Goal: Task Accomplishment & Management: Complete application form

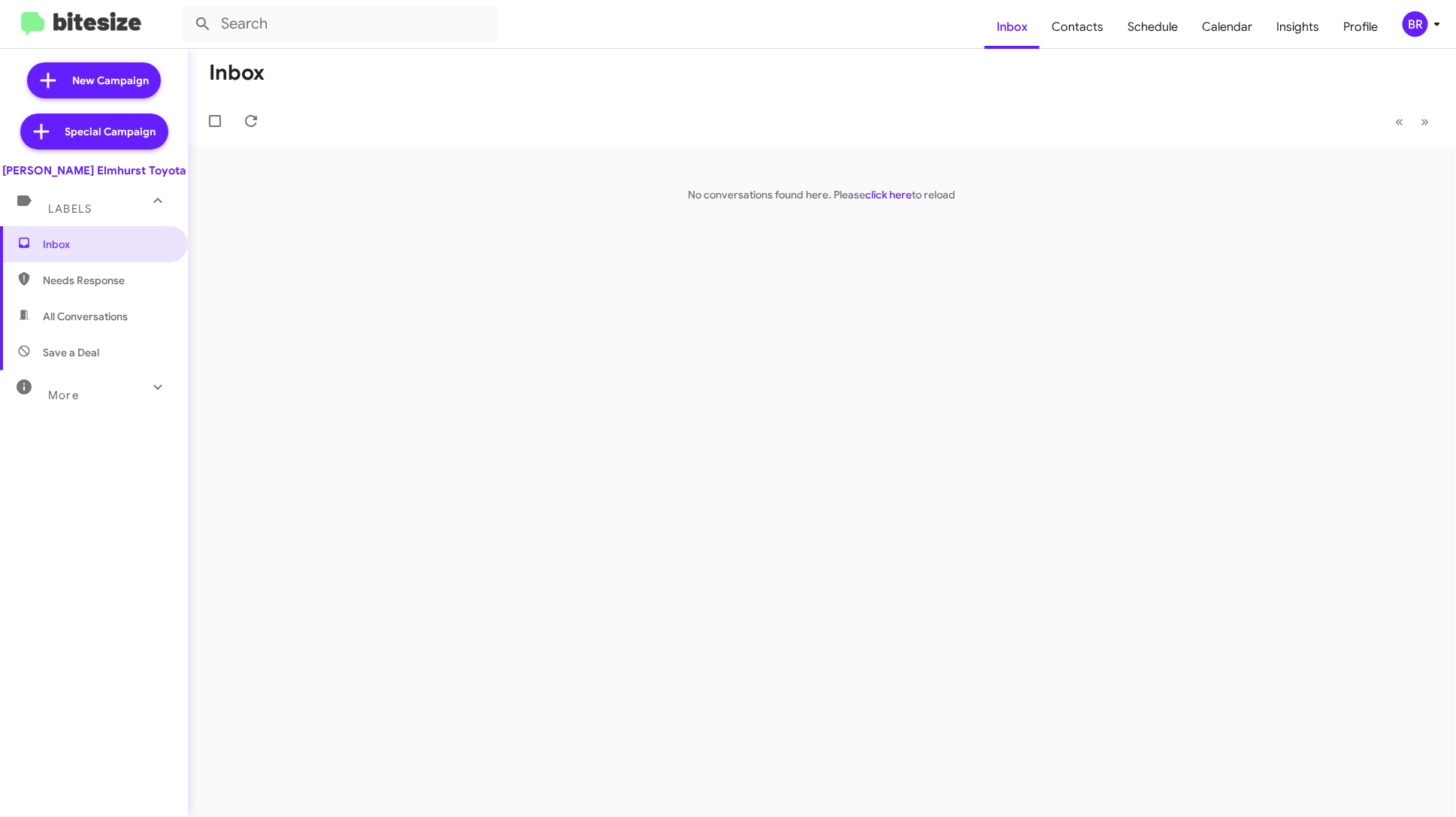
click at [1415, 16] on div "BR" at bounding box center [1415, 24] width 26 height 26
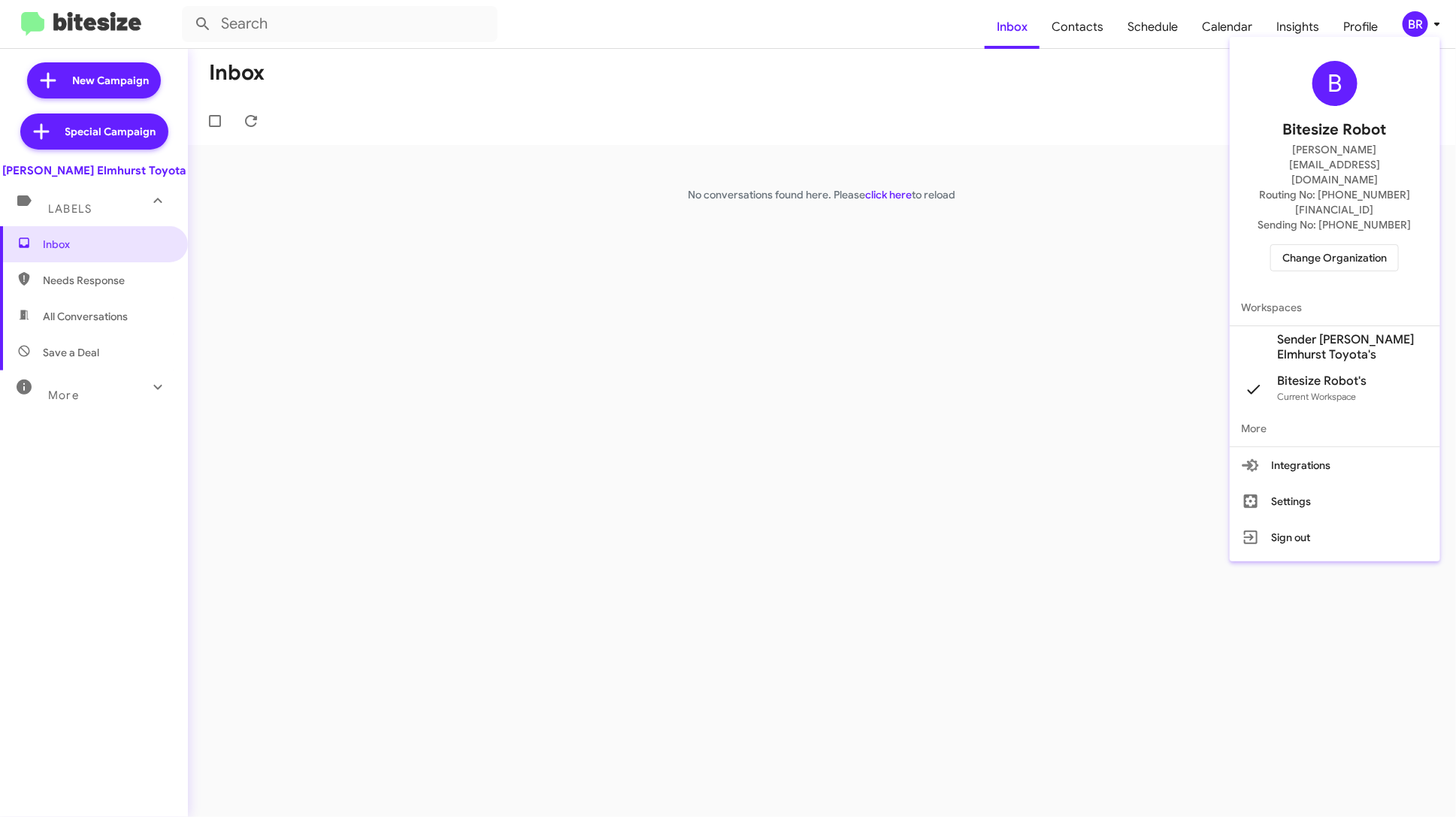
click at [1369, 245] on span "Change Organization" at bounding box center [1334, 258] width 104 height 26
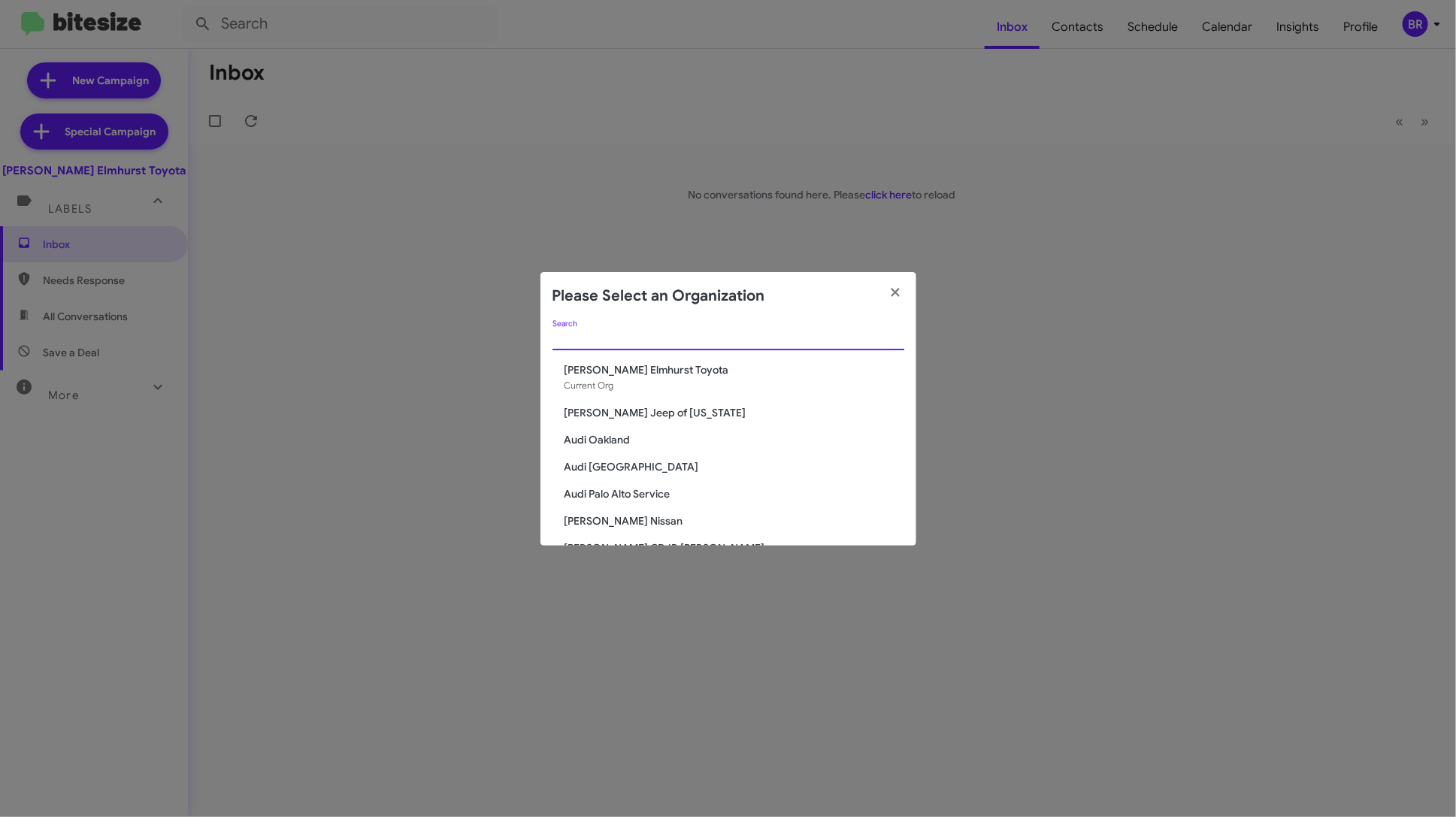
click at [746, 342] on input "Search" at bounding box center [728, 339] width 352 height 12
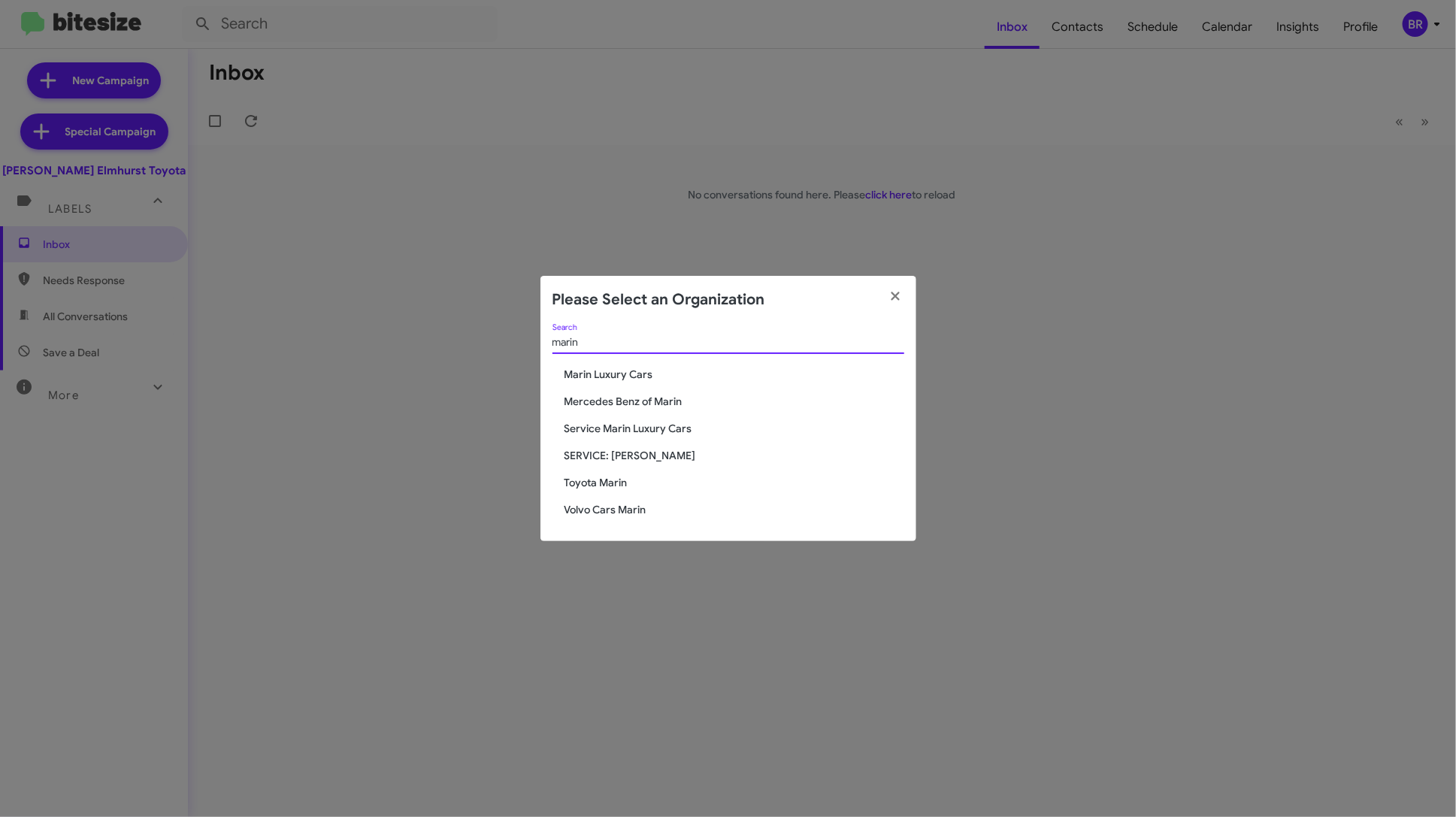
type input "marin"
click at [670, 430] on span "Service Marin Luxury Cars" at bounding box center [734, 428] width 339 height 15
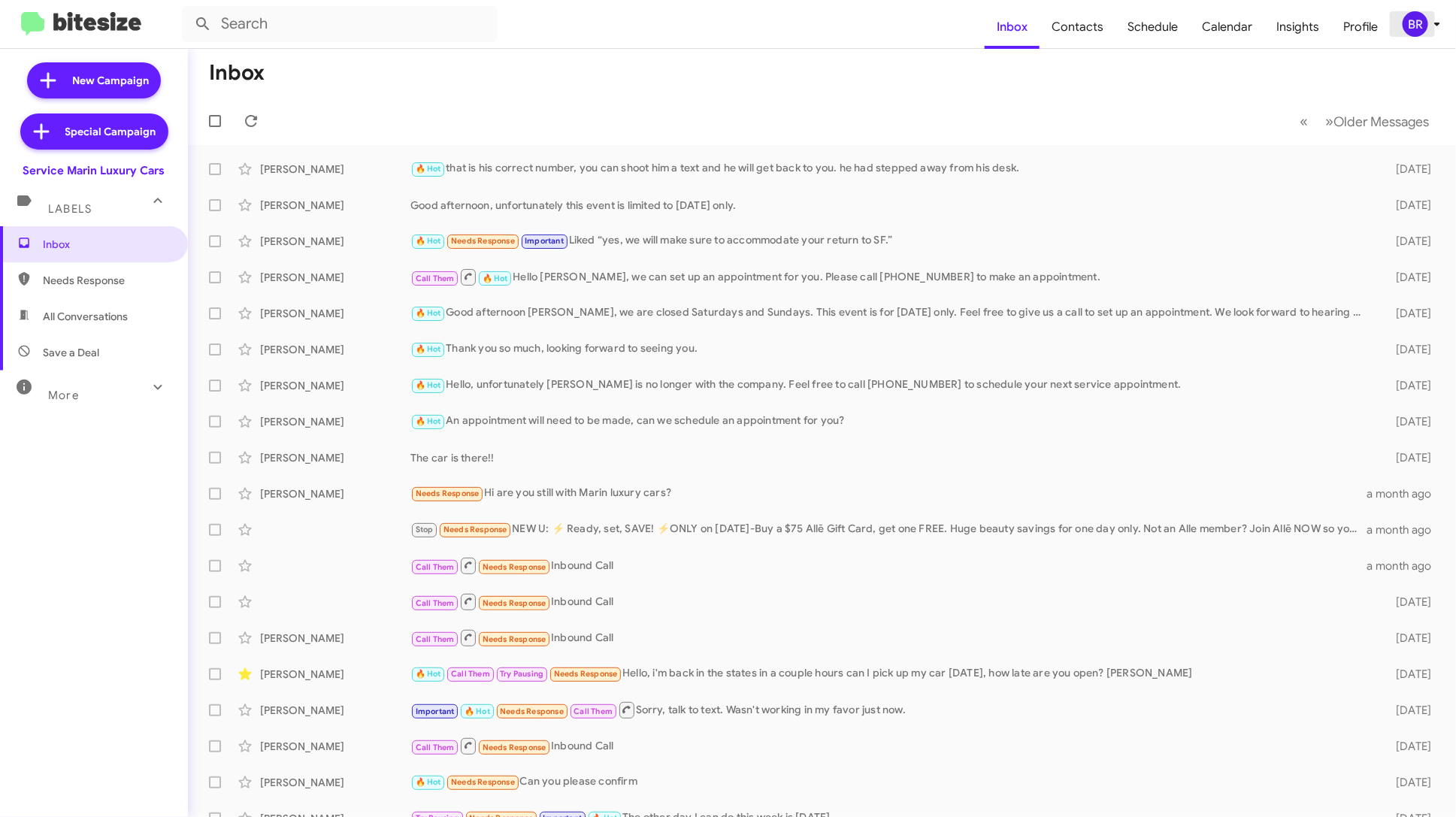
click at [1428, 21] on div "BR" at bounding box center [1415, 24] width 26 height 26
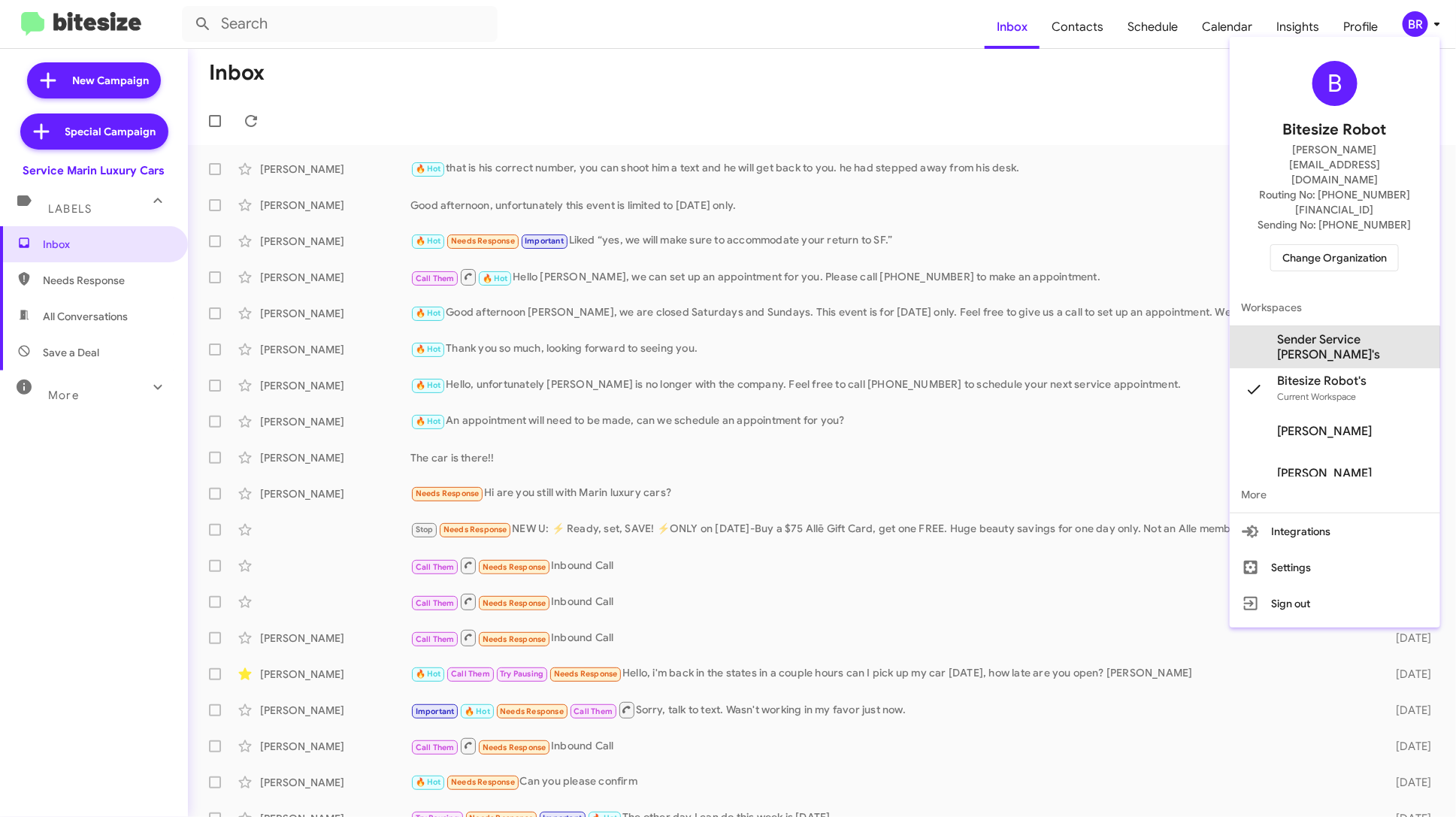
click at [1376, 332] on span "Sender Service [PERSON_NAME]'s" at bounding box center [1353, 347] width 151 height 30
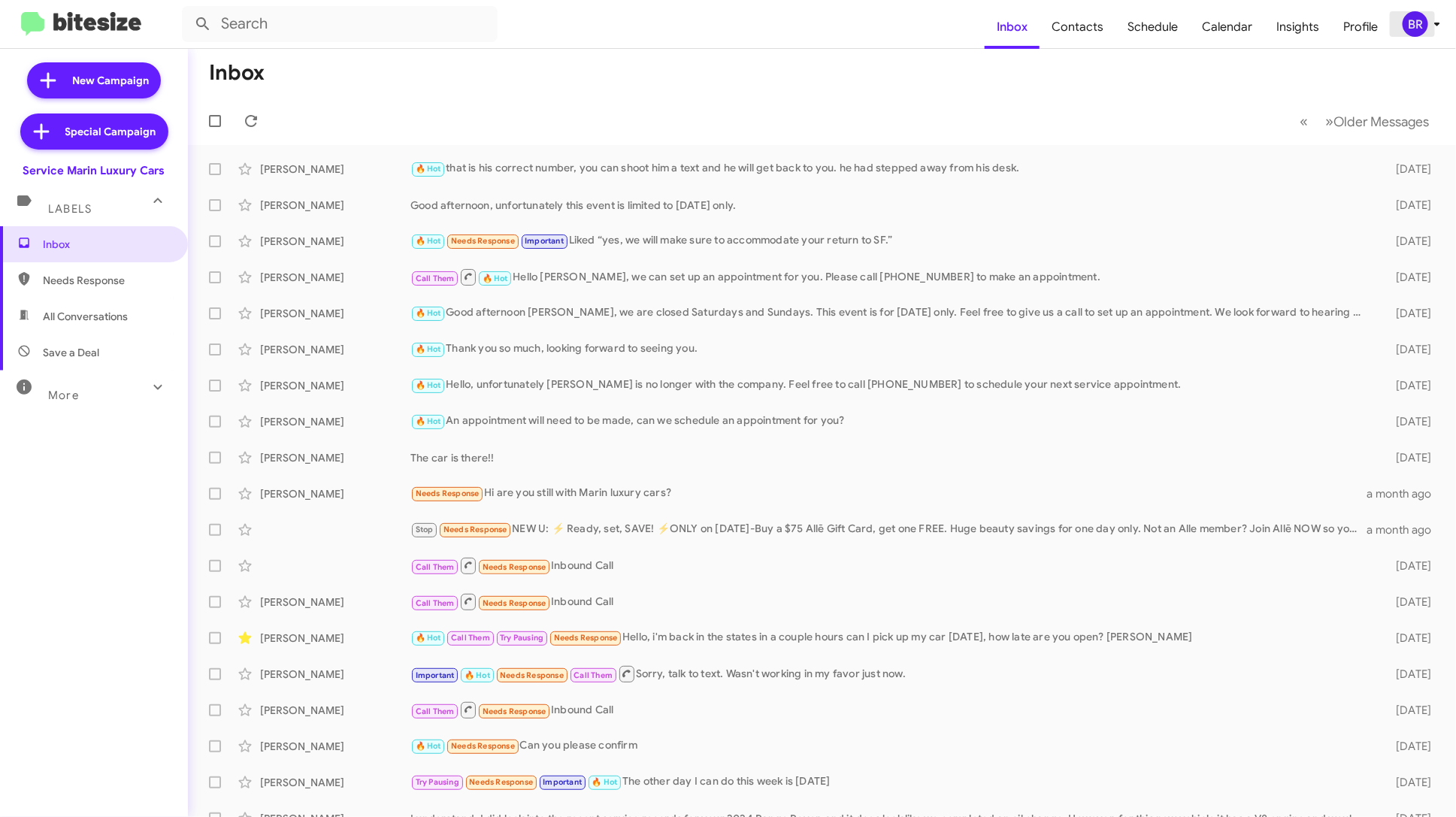
click at [1432, 27] on icon at bounding box center [1437, 24] width 18 height 18
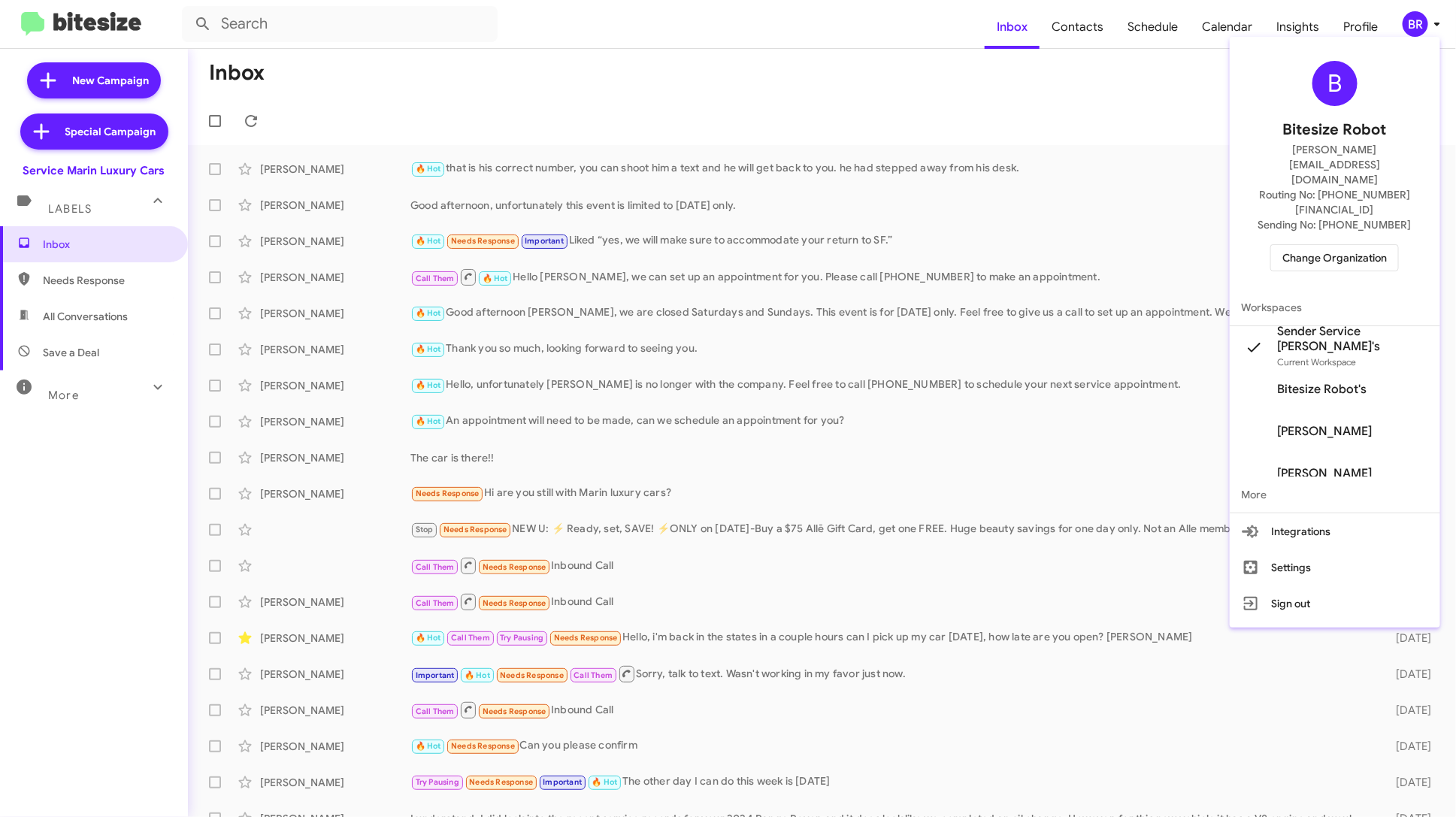
click at [1096, 33] on div at bounding box center [728, 408] width 1456 height 817
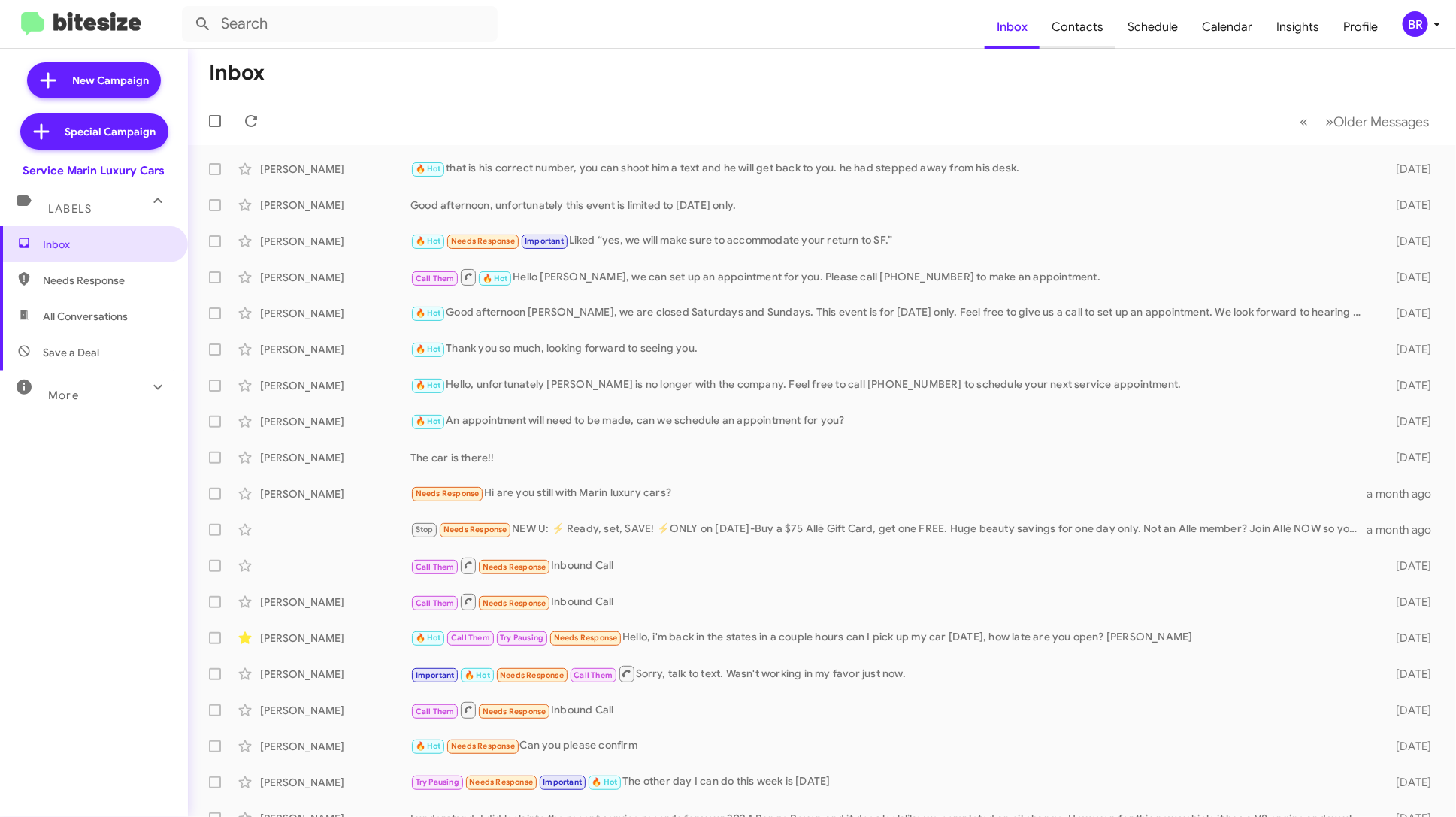
click at [1084, 32] on span "Contacts" at bounding box center [1077, 27] width 76 height 44
type input "in:groups"
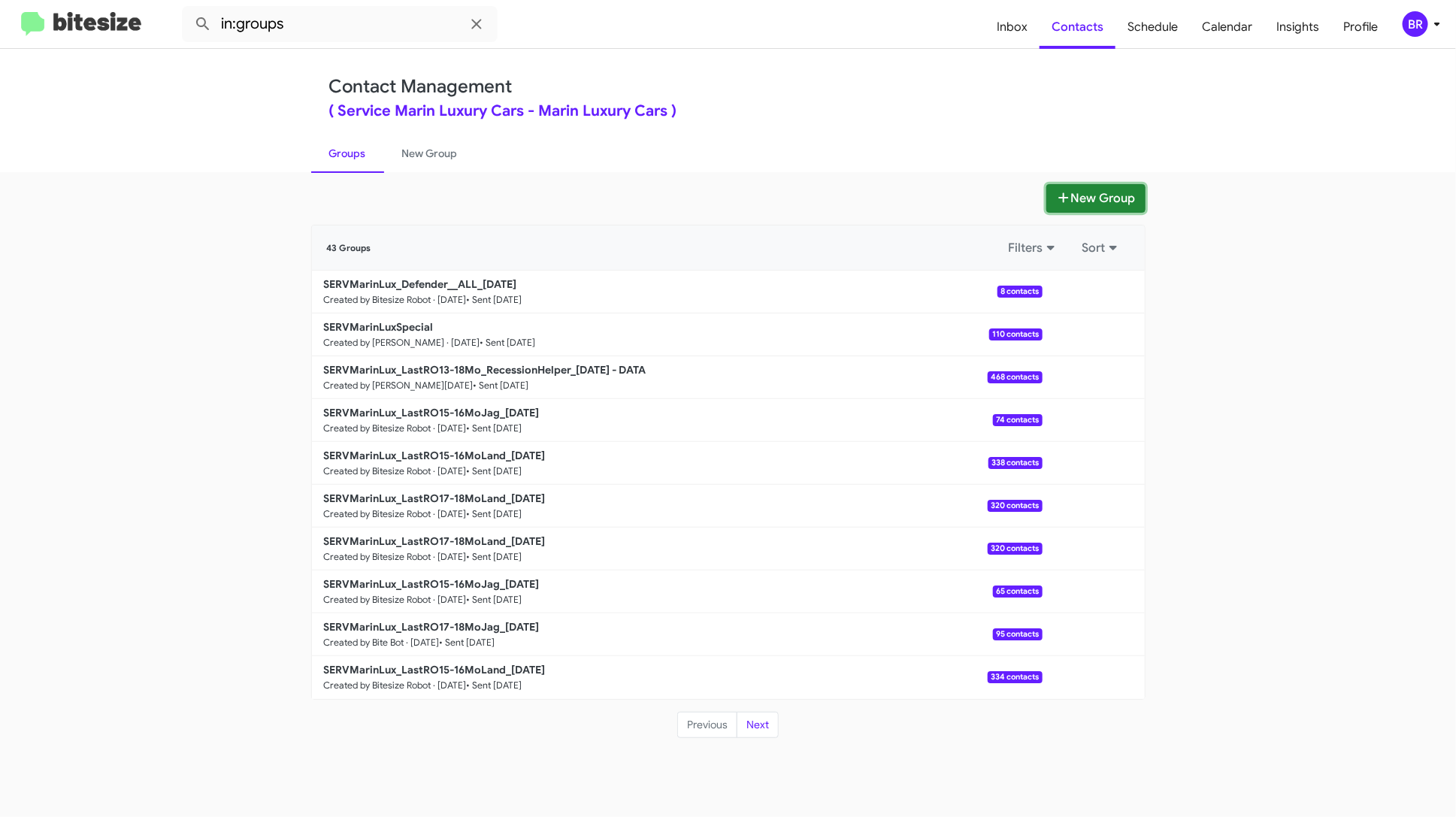
click at [1099, 192] on button "New Group" at bounding box center [1096, 198] width 100 height 28
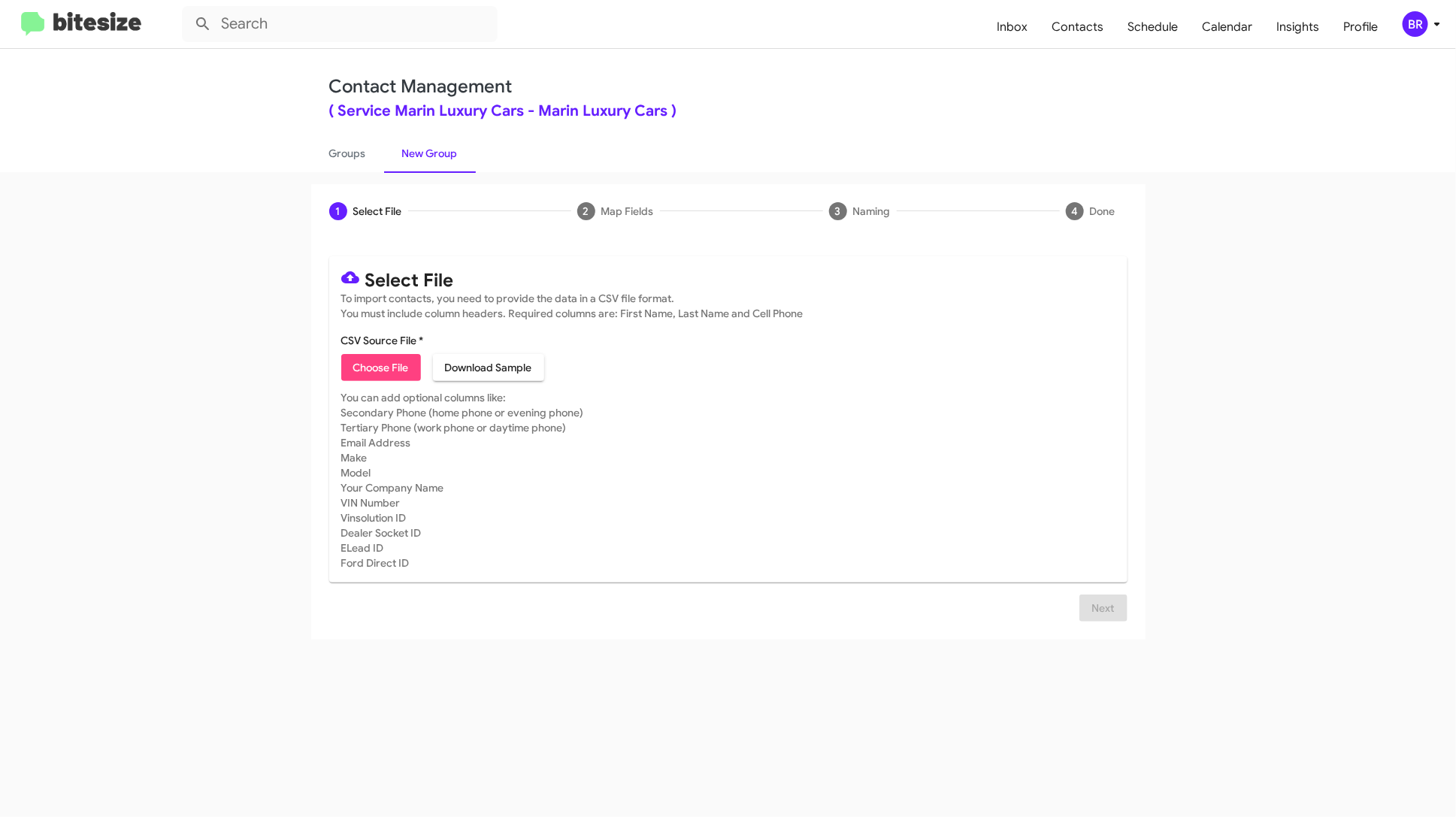
click at [391, 368] on span "Choose File" at bounding box center [381, 368] width 56 height 27
type input "ServMarinLux_12-15Part1_091925"
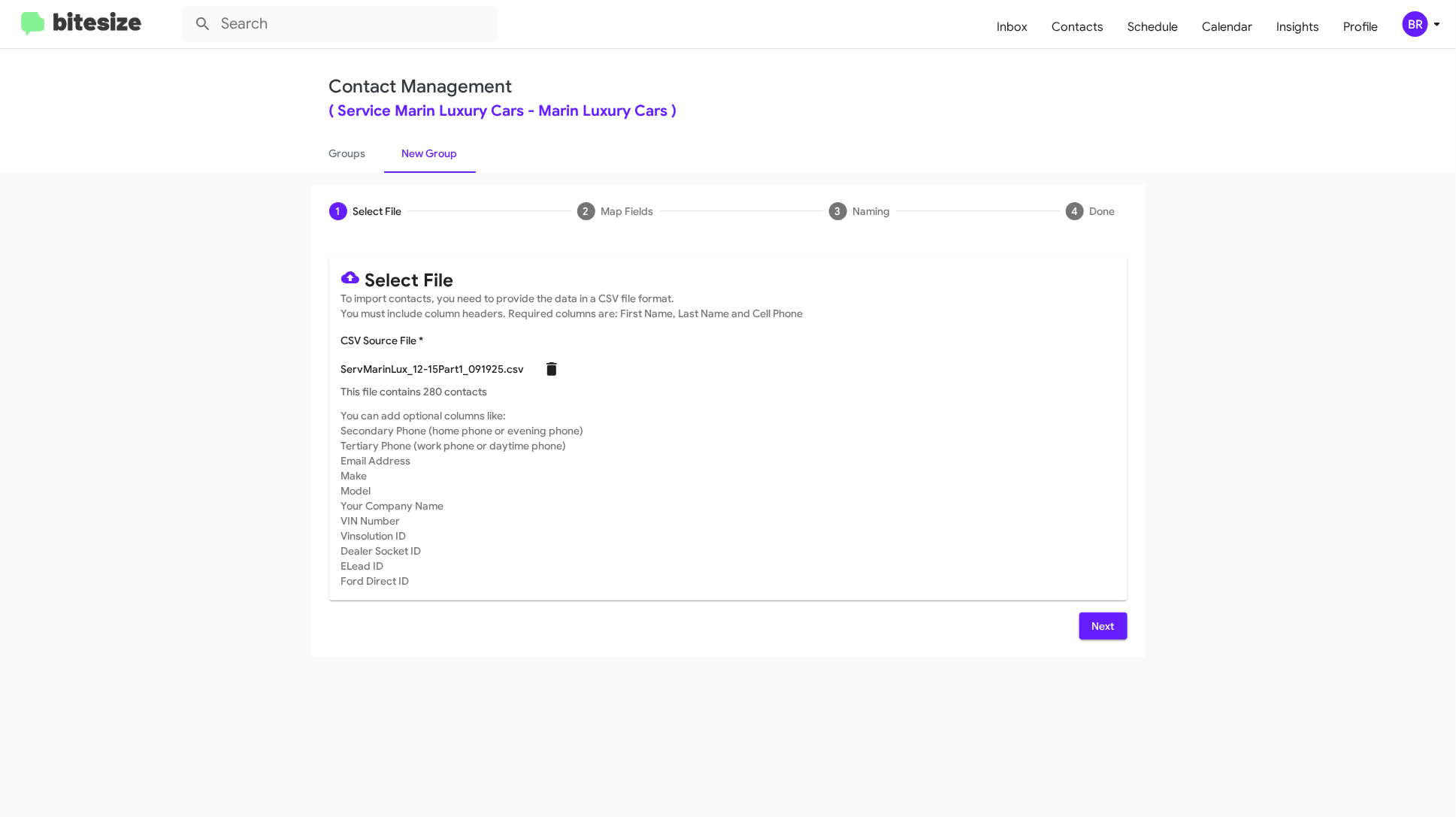
click at [551, 365] on icon at bounding box center [551, 369] width 10 height 13
checkbox input "false"
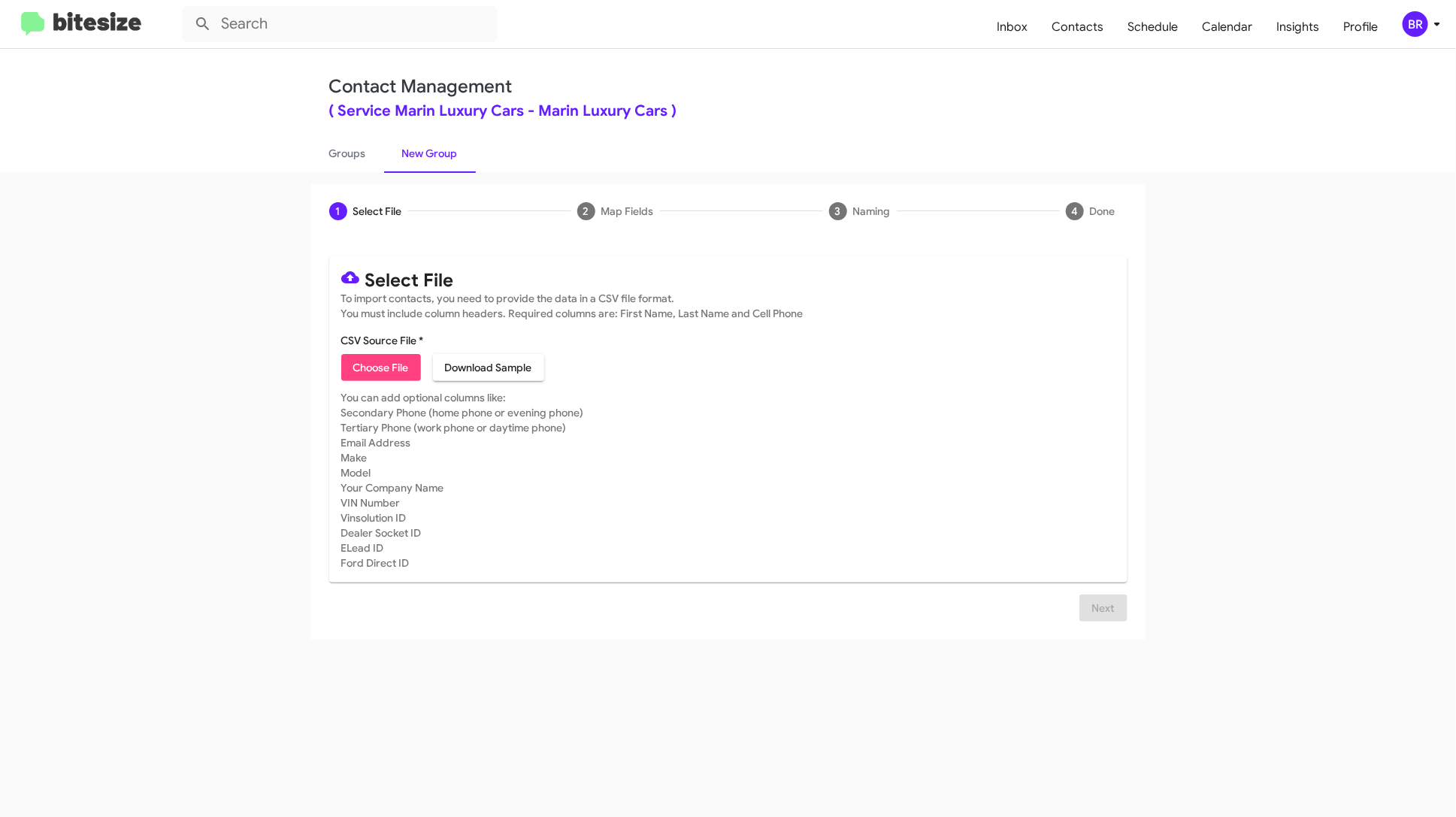
click at [356, 365] on span "Choose File" at bounding box center [381, 368] width 56 height 27
type input "ServMarinLux_12-15Part1_091925"
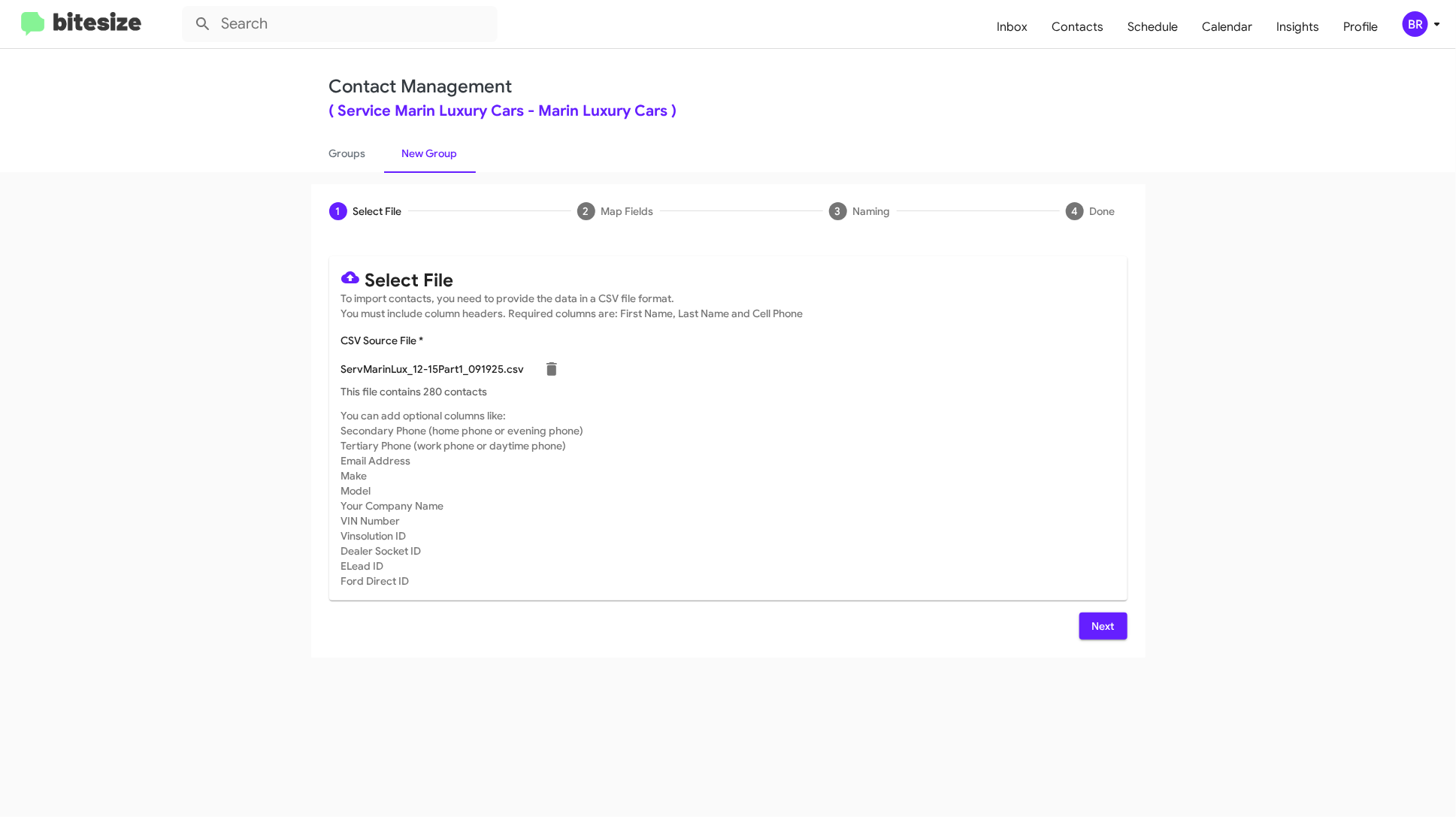
click at [1110, 627] on span "Next" at bounding box center [1103, 626] width 24 height 27
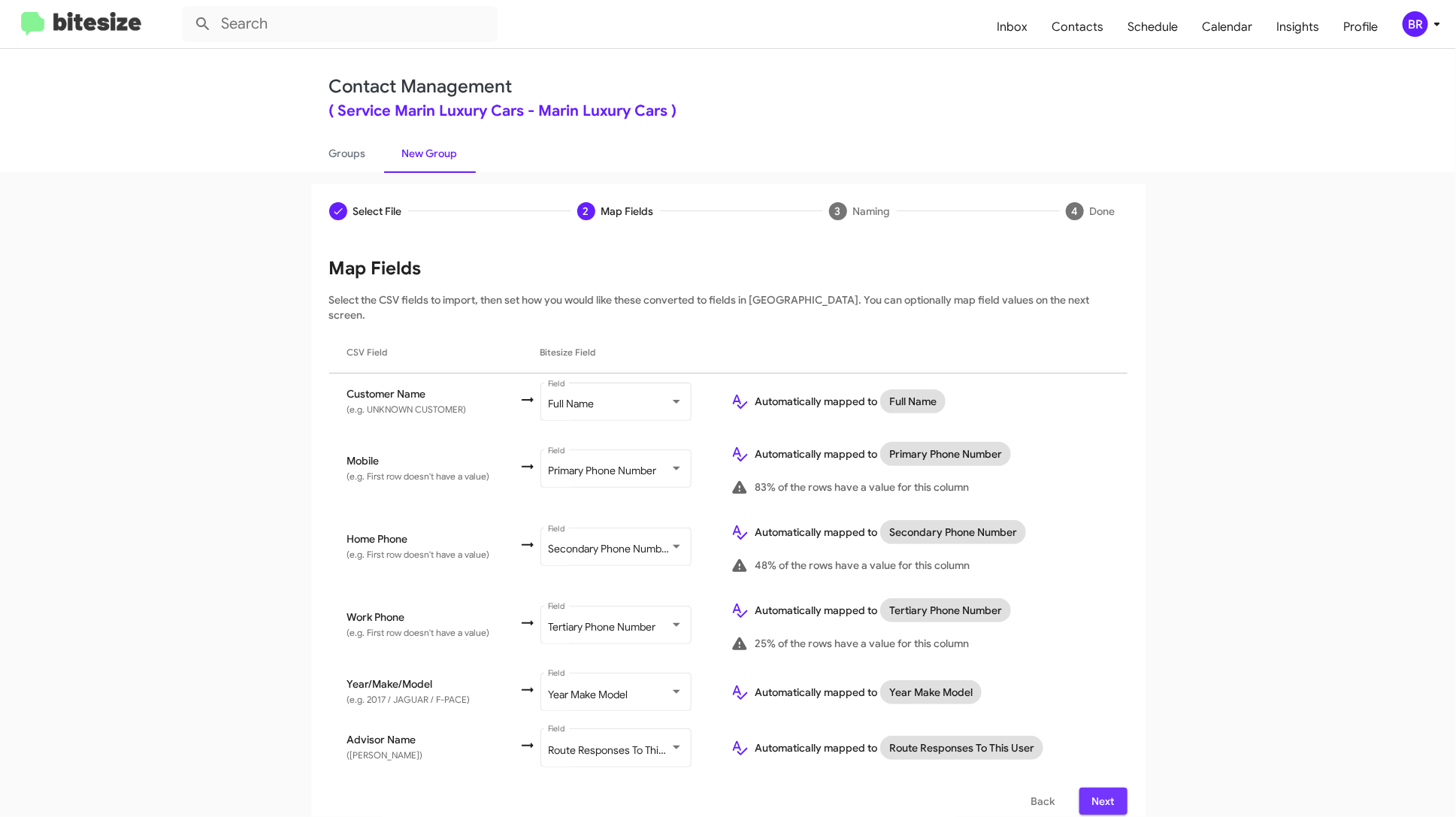
click at [1109, 788] on span "Next" at bounding box center [1103, 801] width 24 height 27
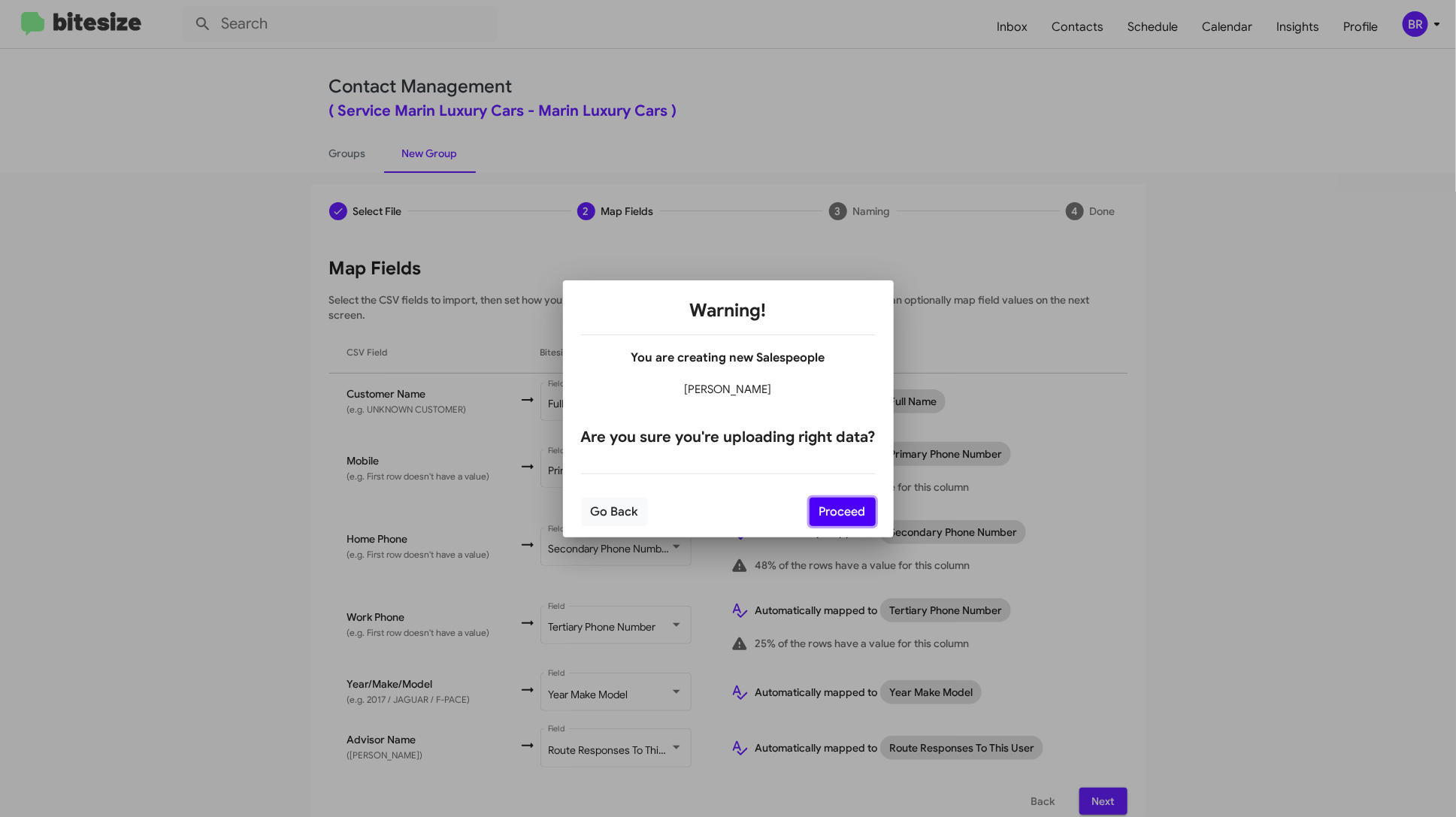
click at [859, 510] on button "Proceed" at bounding box center [843, 512] width 66 height 28
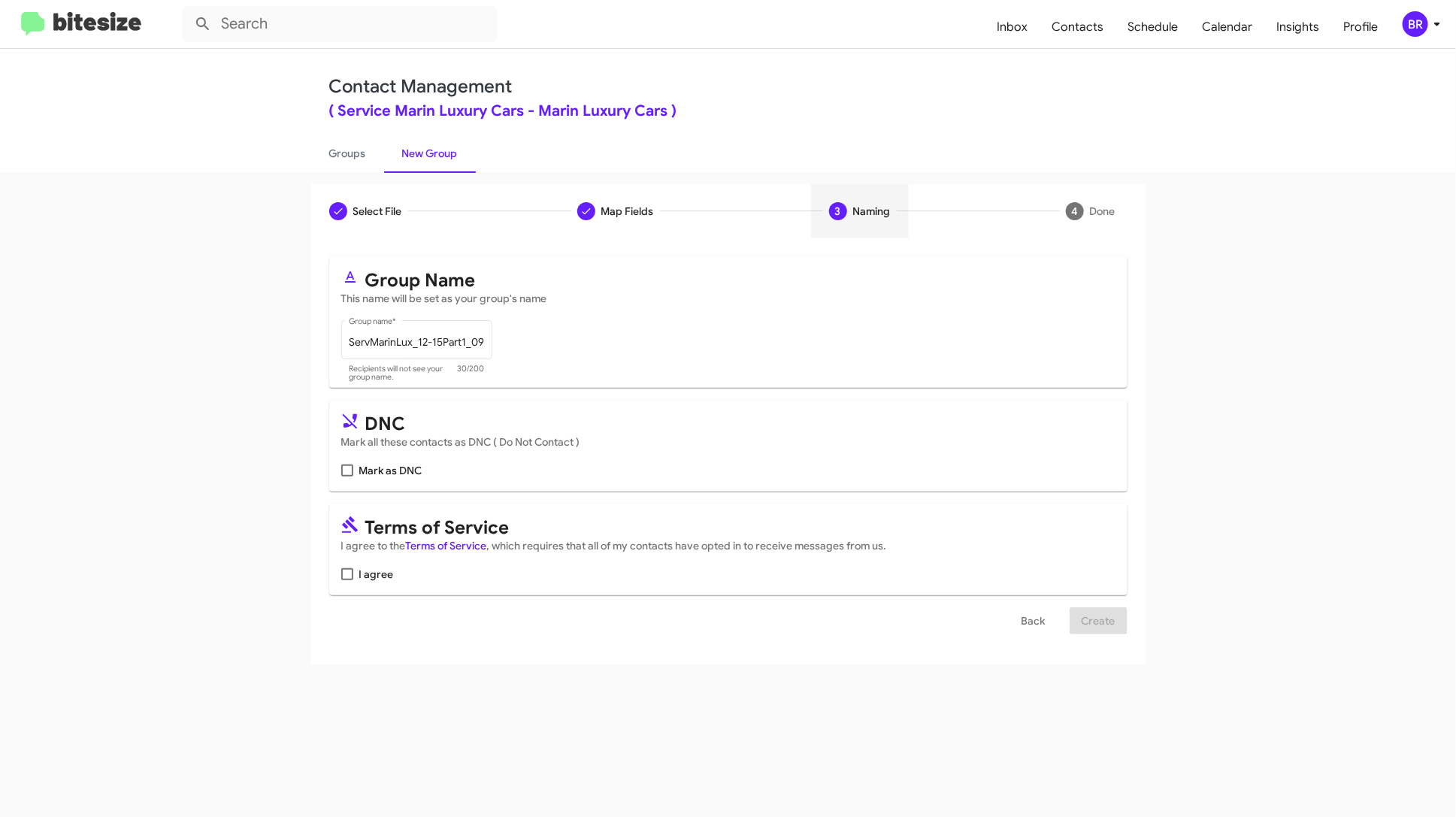
click at [390, 575] on span "I agree" at bounding box center [376, 574] width 34 height 18
click at [347, 580] on input "I agree" at bounding box center [347, 580] width 1 height 1
checkbox input "true"
click at [1086, 622] on span "Create" at bounding box center [1098, 621] width 34 height 27
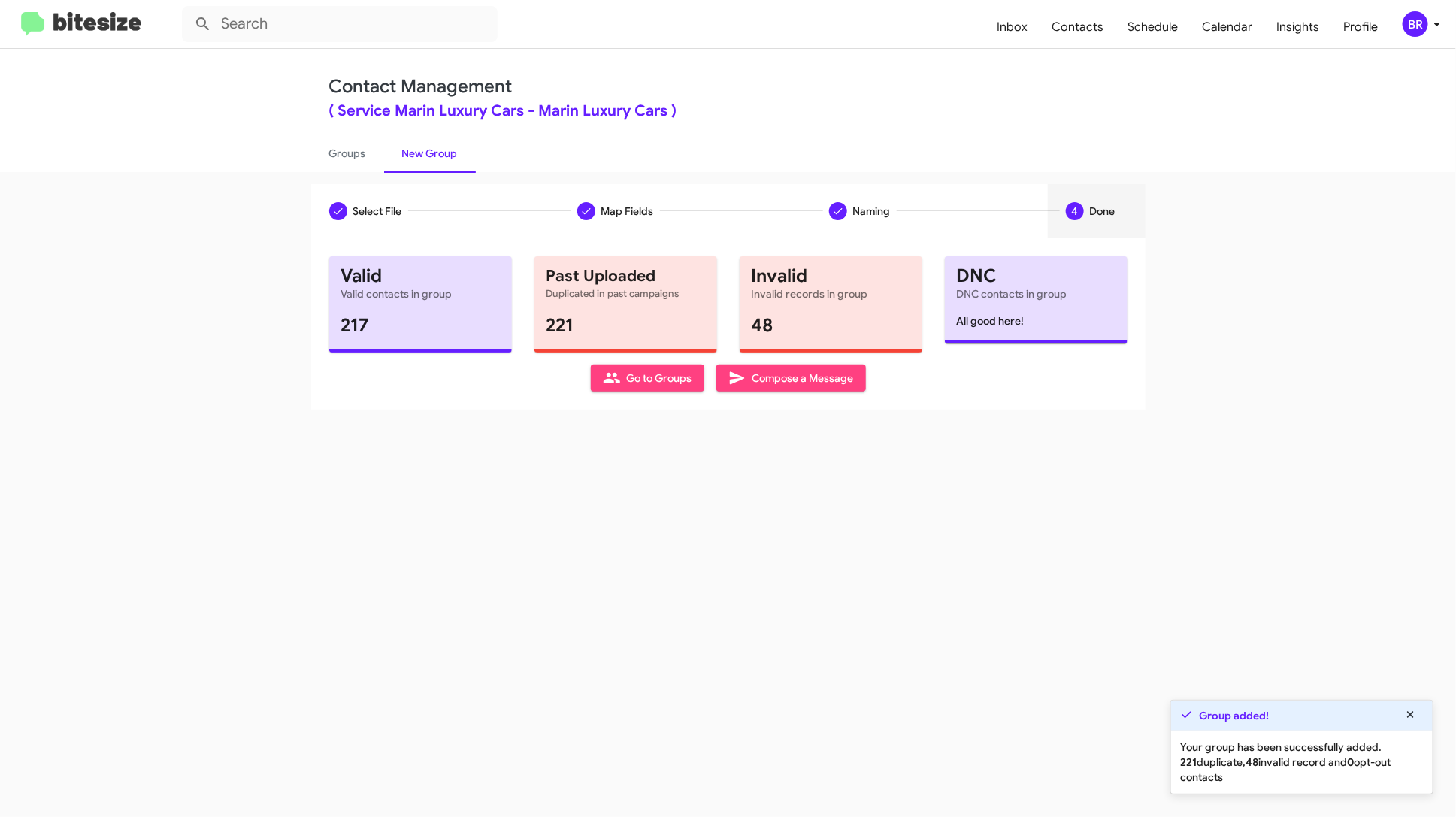
click at [642, 383] on span "Go to Groups" at bounding box center [648, 378] width 89 height 27
type input "in:groups"
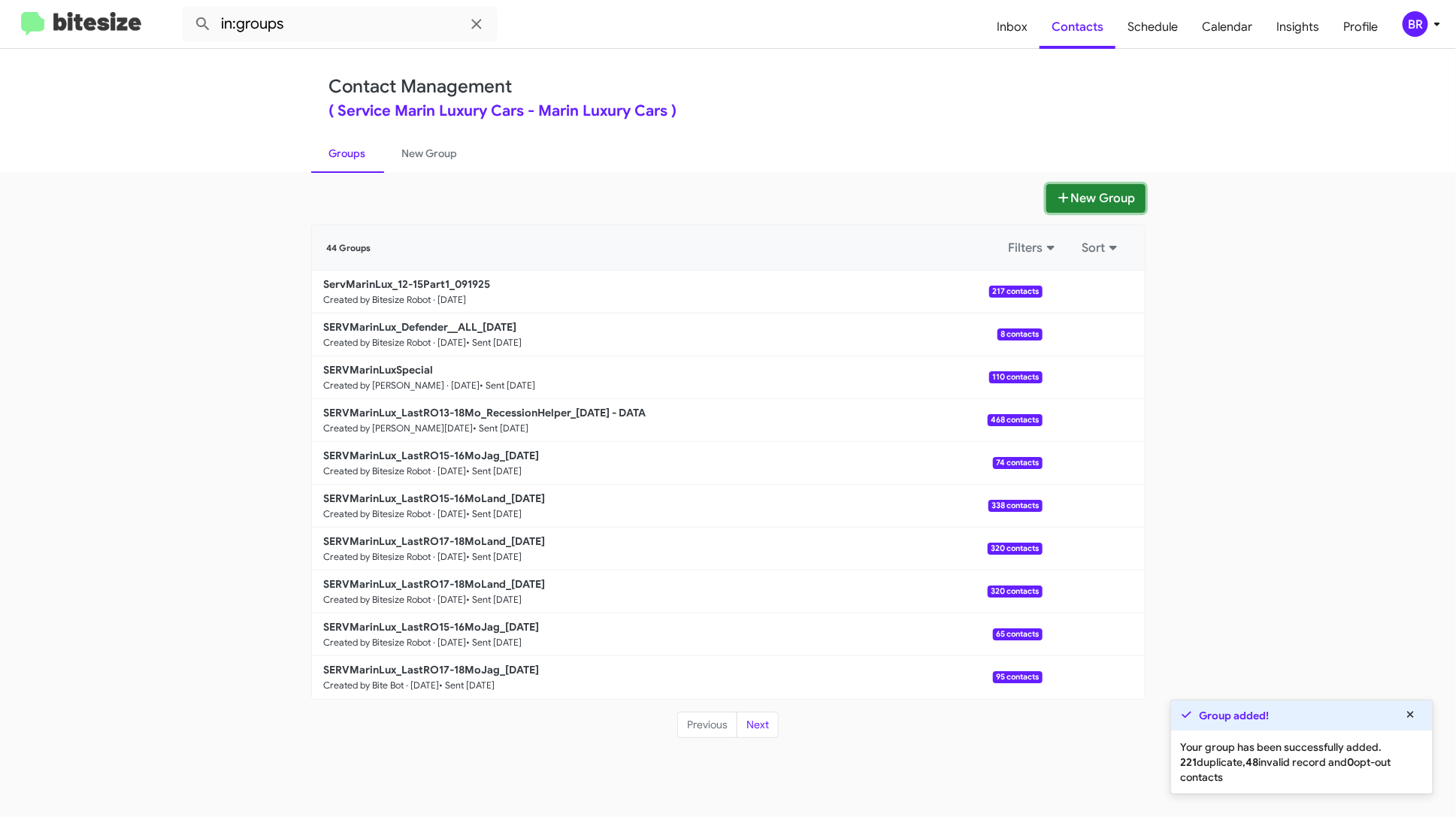
click at [1086, 184] on button "New Group" at bounding box center [1096, 198] width 100 height 28
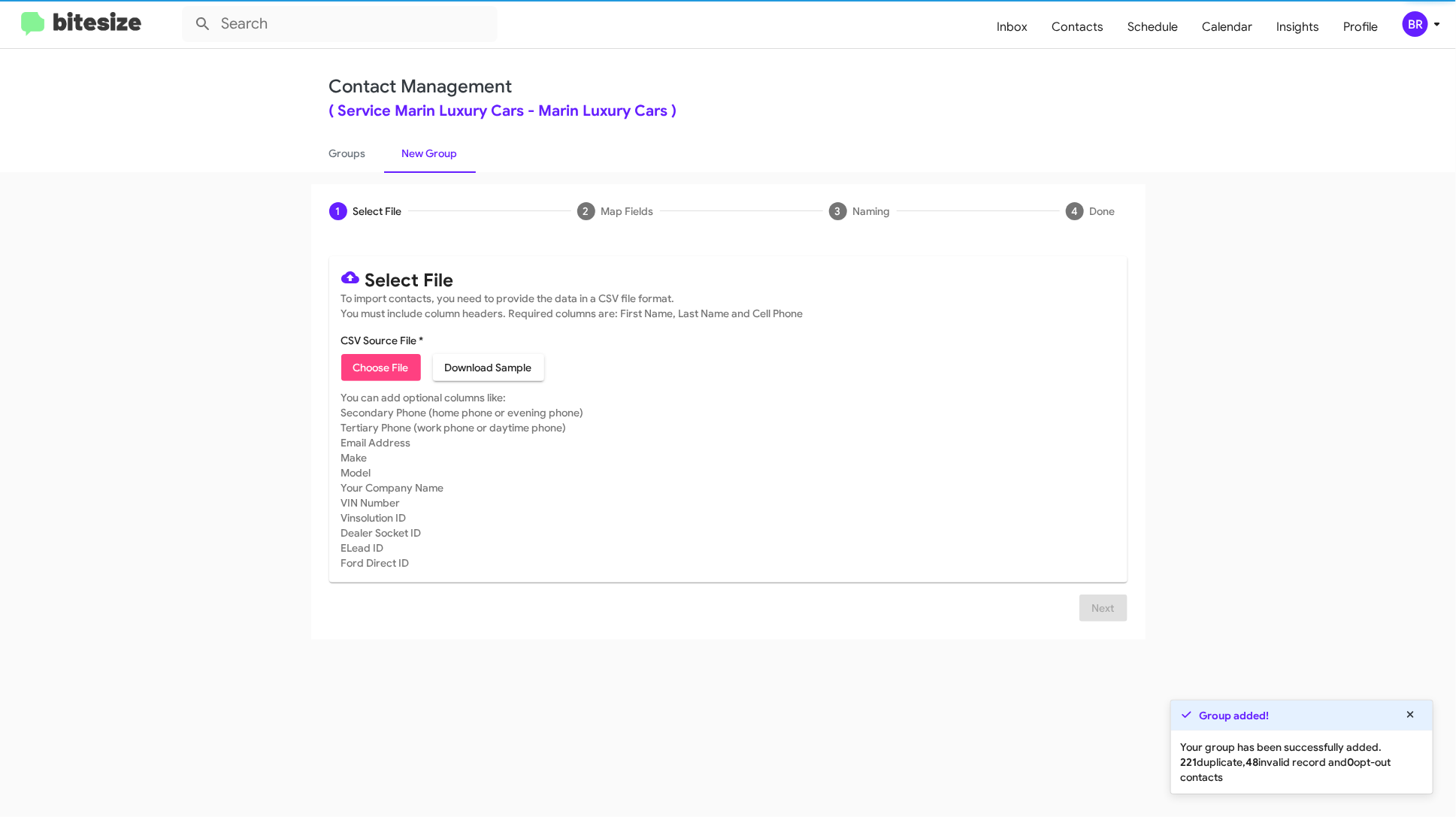
click at [372, 369] on span "Choose File" at bounding box center [381, 368] width 56 height 27
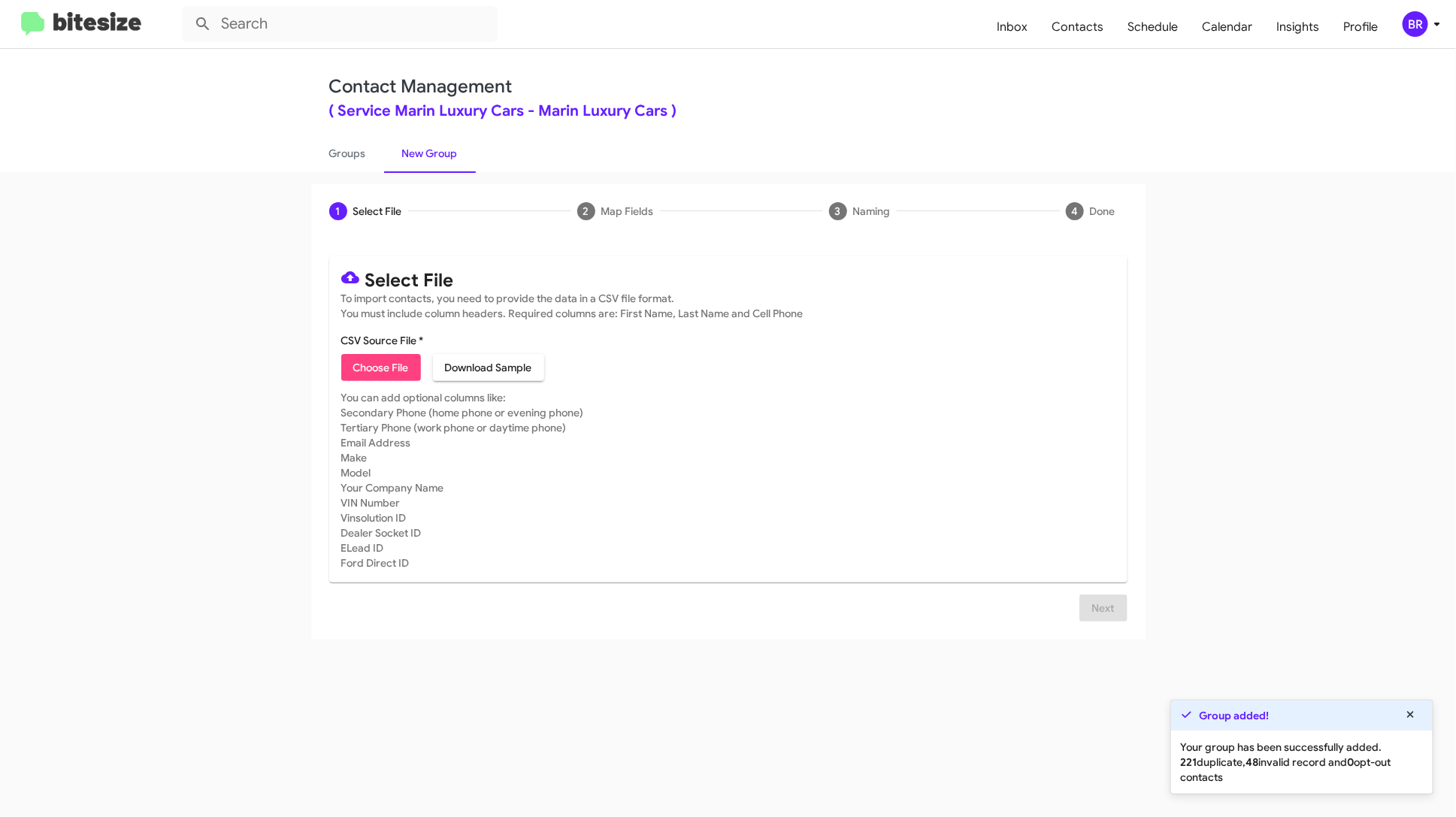
type input "ServMainLux_12-15Part2_091925"
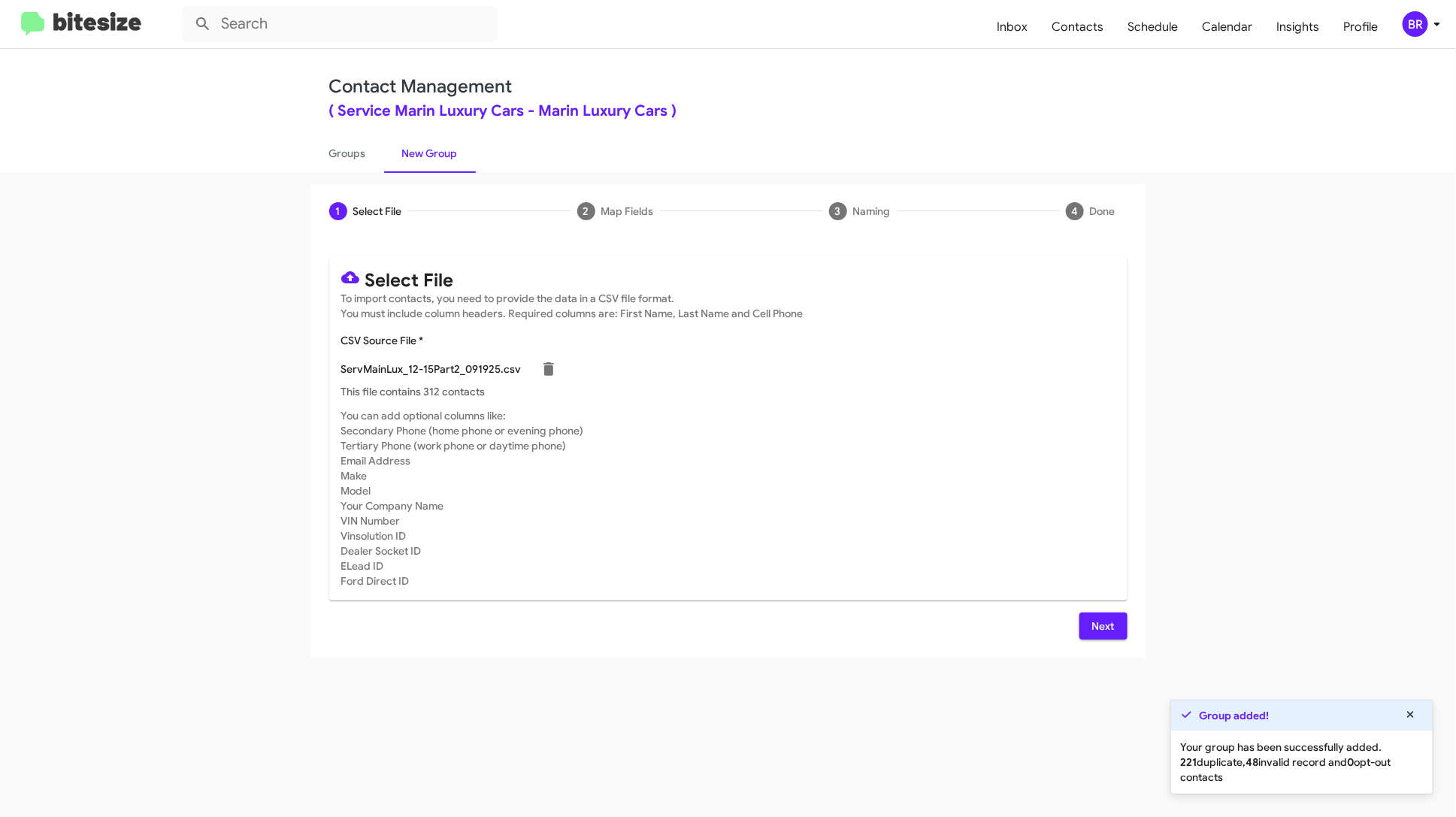
click at [1106, 616] on span "Next" at bounding box center [1103, 626] width 24 height 27
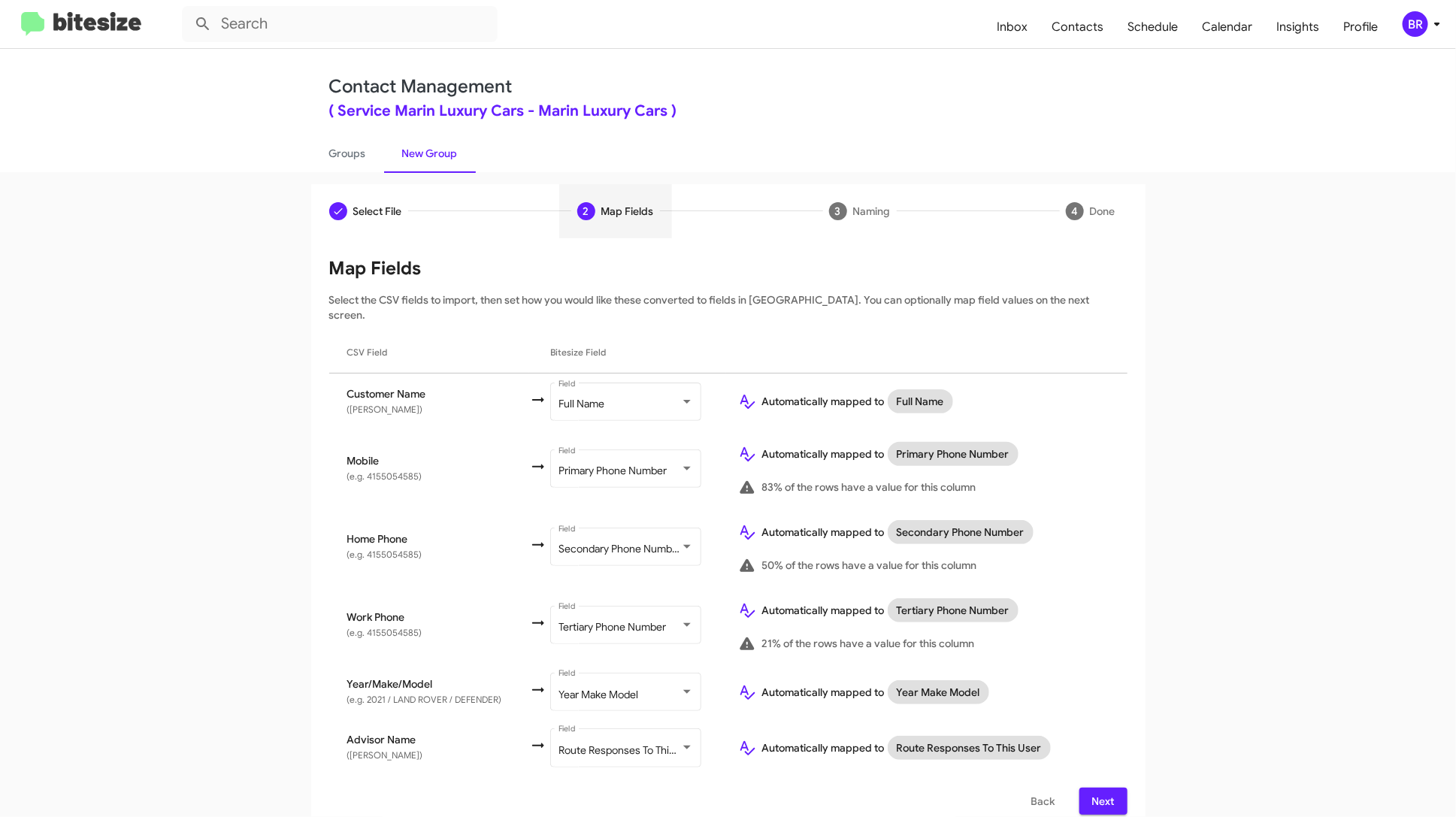
click at [1098, 788] on span "Next" at bounding box center [1103, 801] width 24 height 27
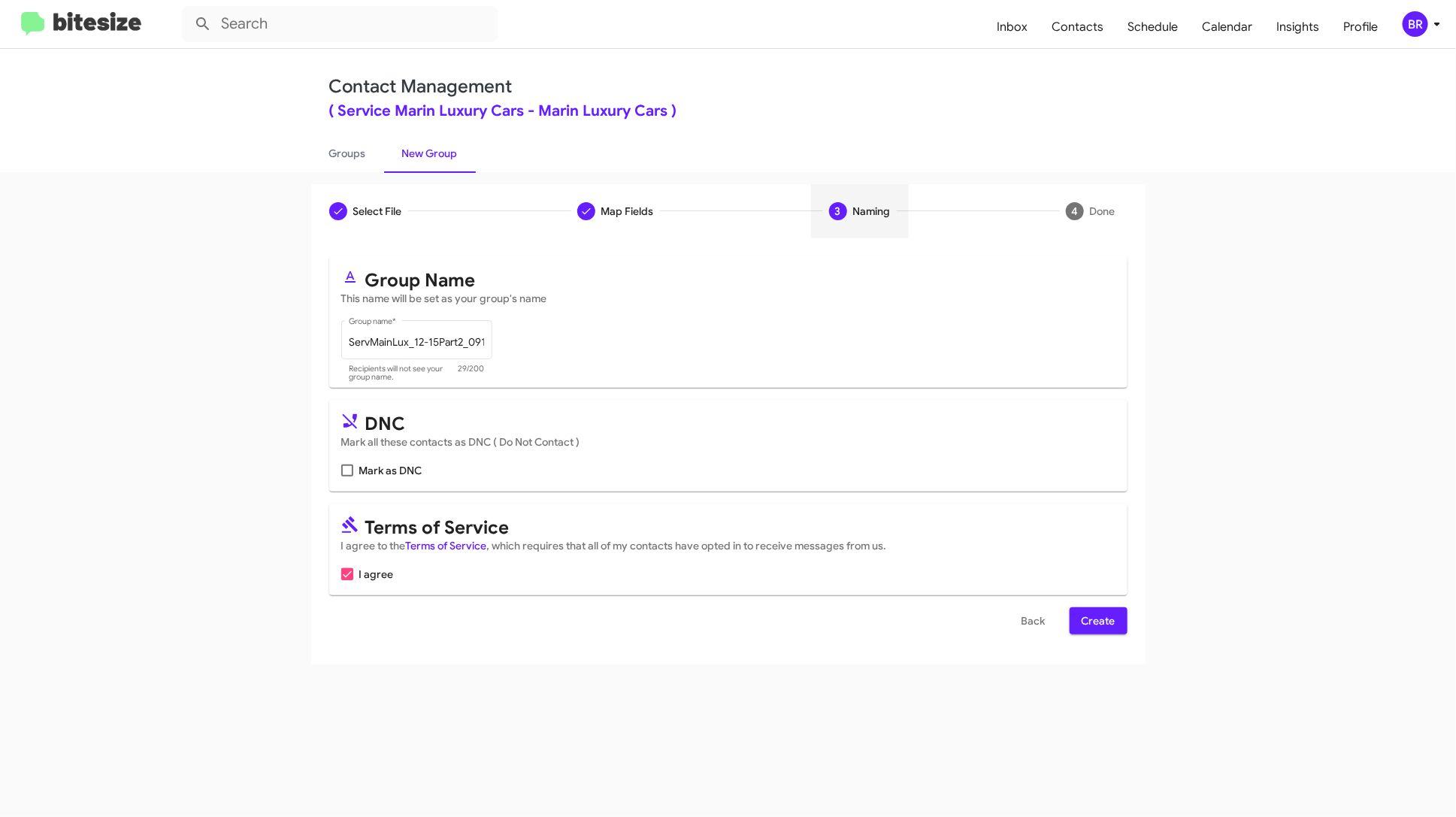
click at [1106, 624] on span "Create" at bounding box center [1098, 621] width 34 height 27
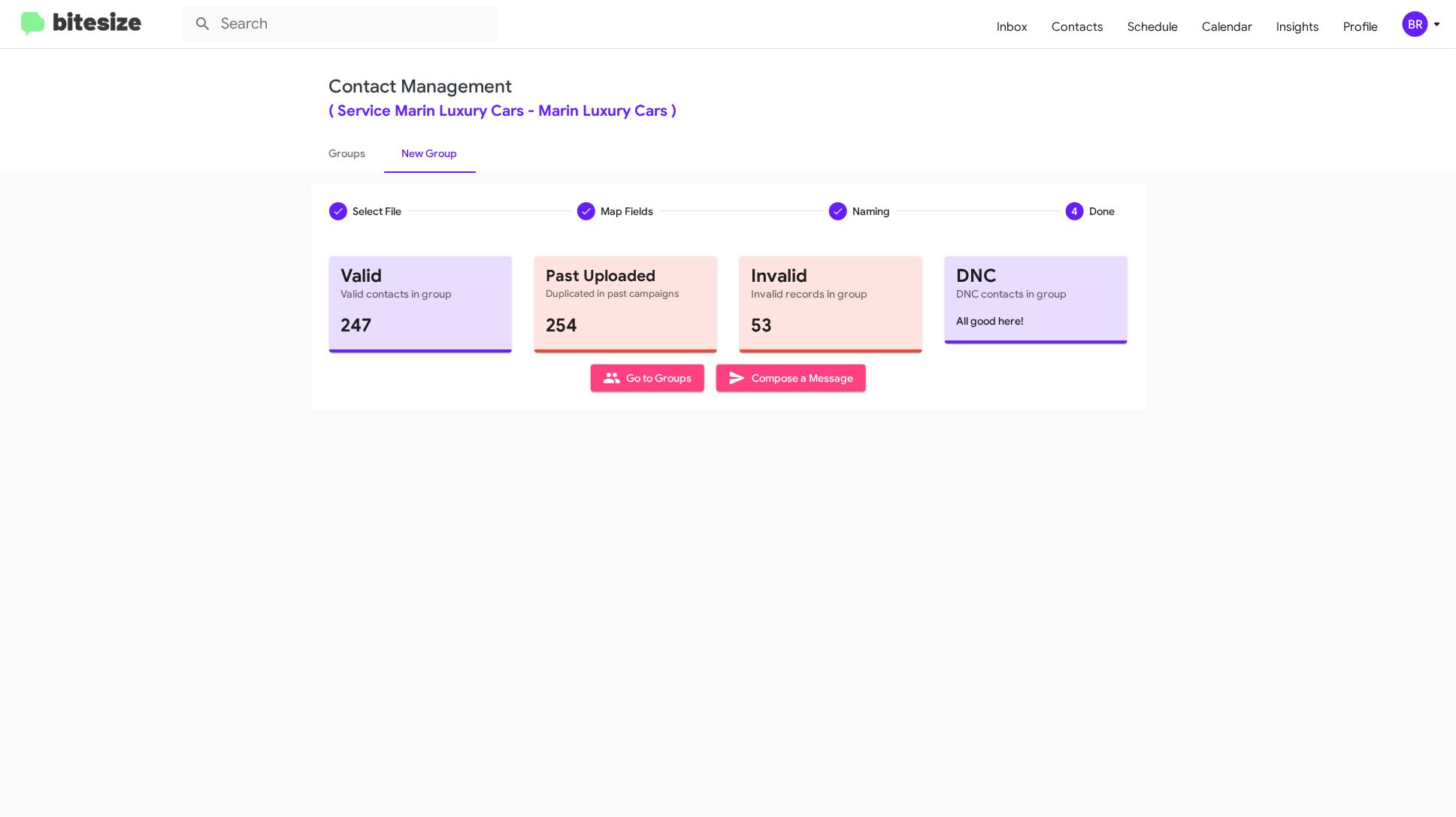
click at [628, 355] on div "Valid Valid contacts in group 247 Past Uploaded Duplicated in past campaigns 25…" at bounding box center [728, 324] width 798 height 136
click at [634, 367] on span "Go to Groups" at bounding box center [648, 378] width 89 height 27
type input "in:groups"
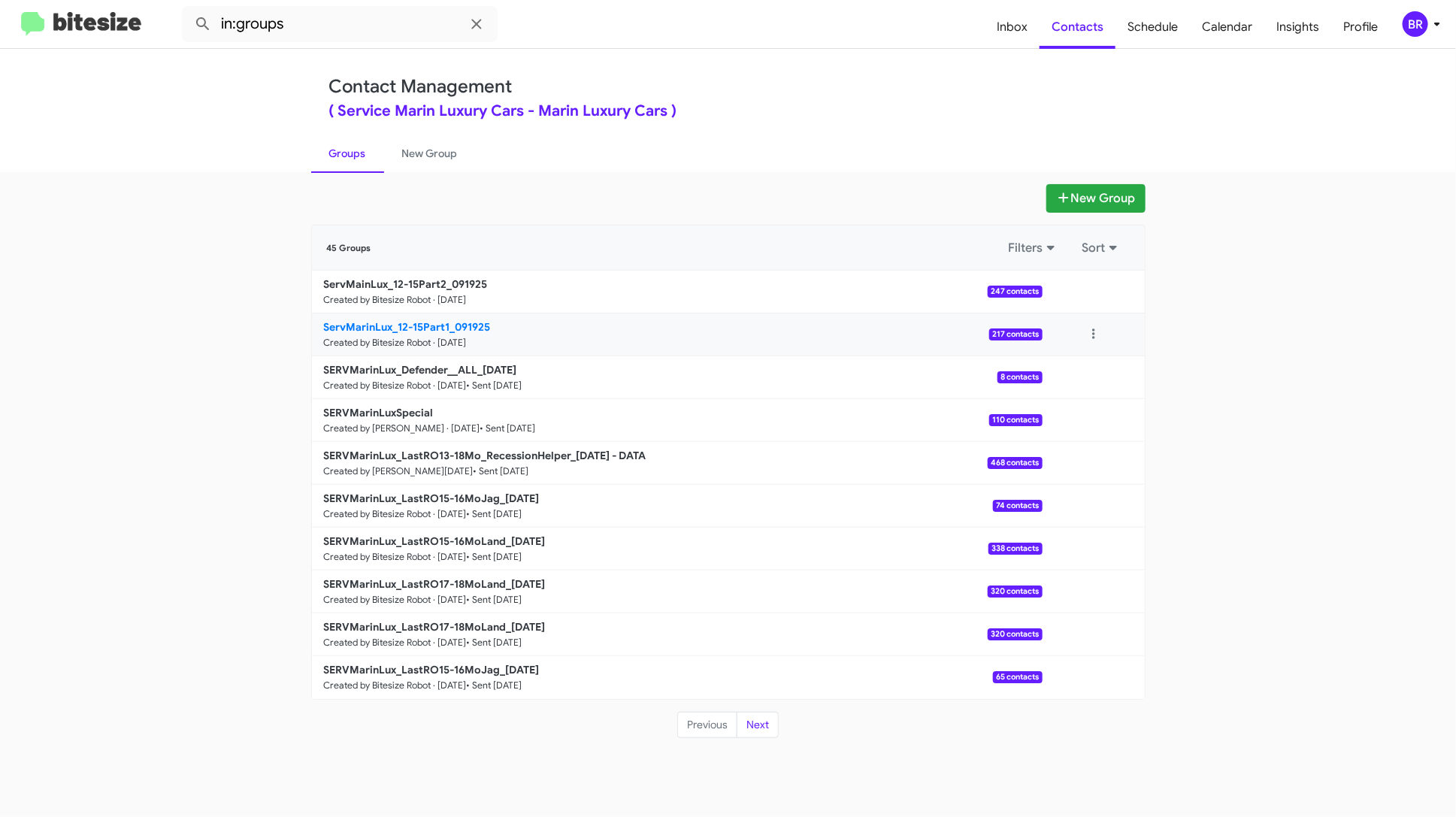
click at [709, 327] on p "ServMarinLux_12-15Part1_091925" at bounding box center [677, 326] width 706 height 15
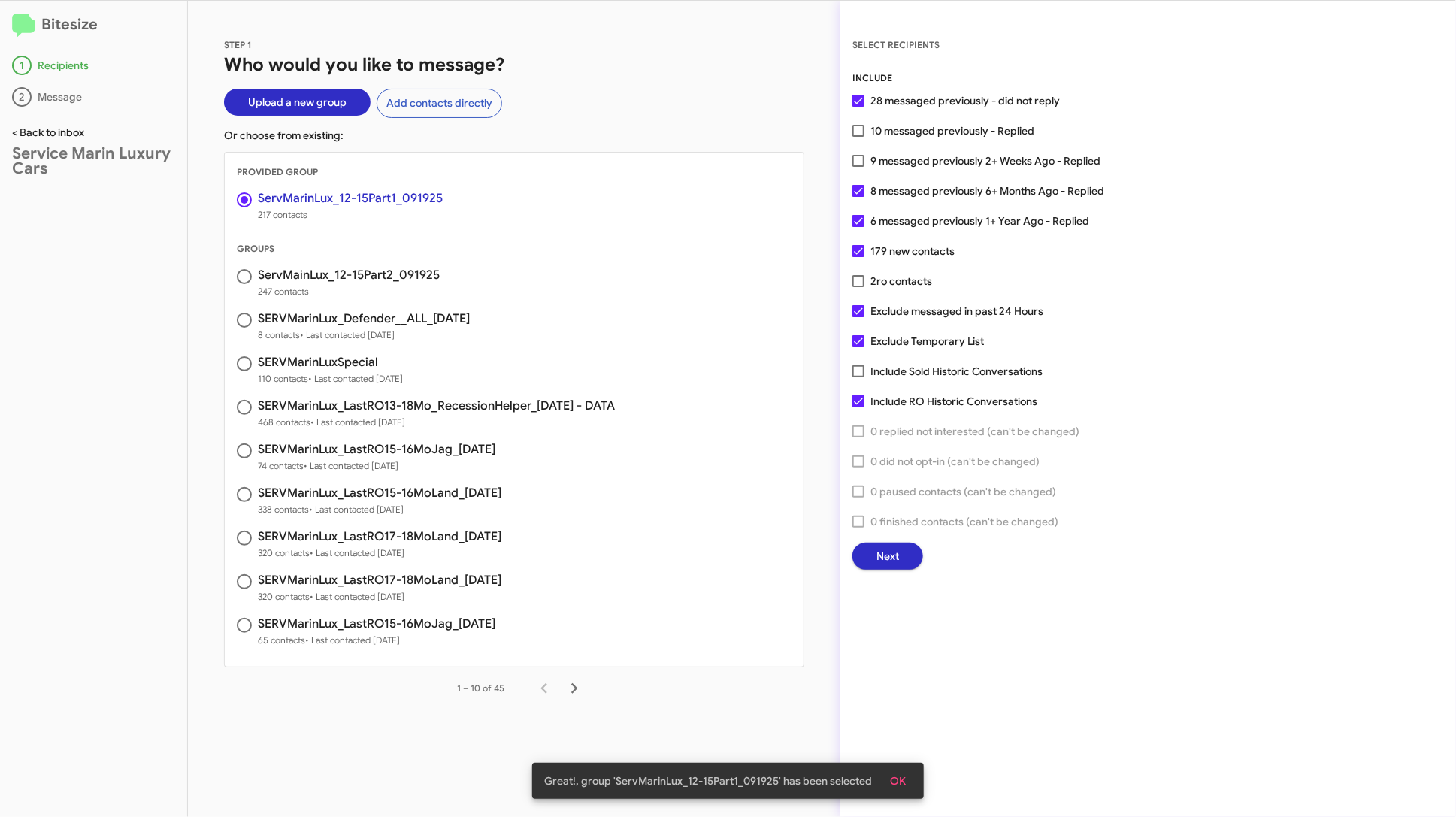
click at [77, 137] on link "< Back to inbox" at bounding box center [48, 132] width 72 height 13
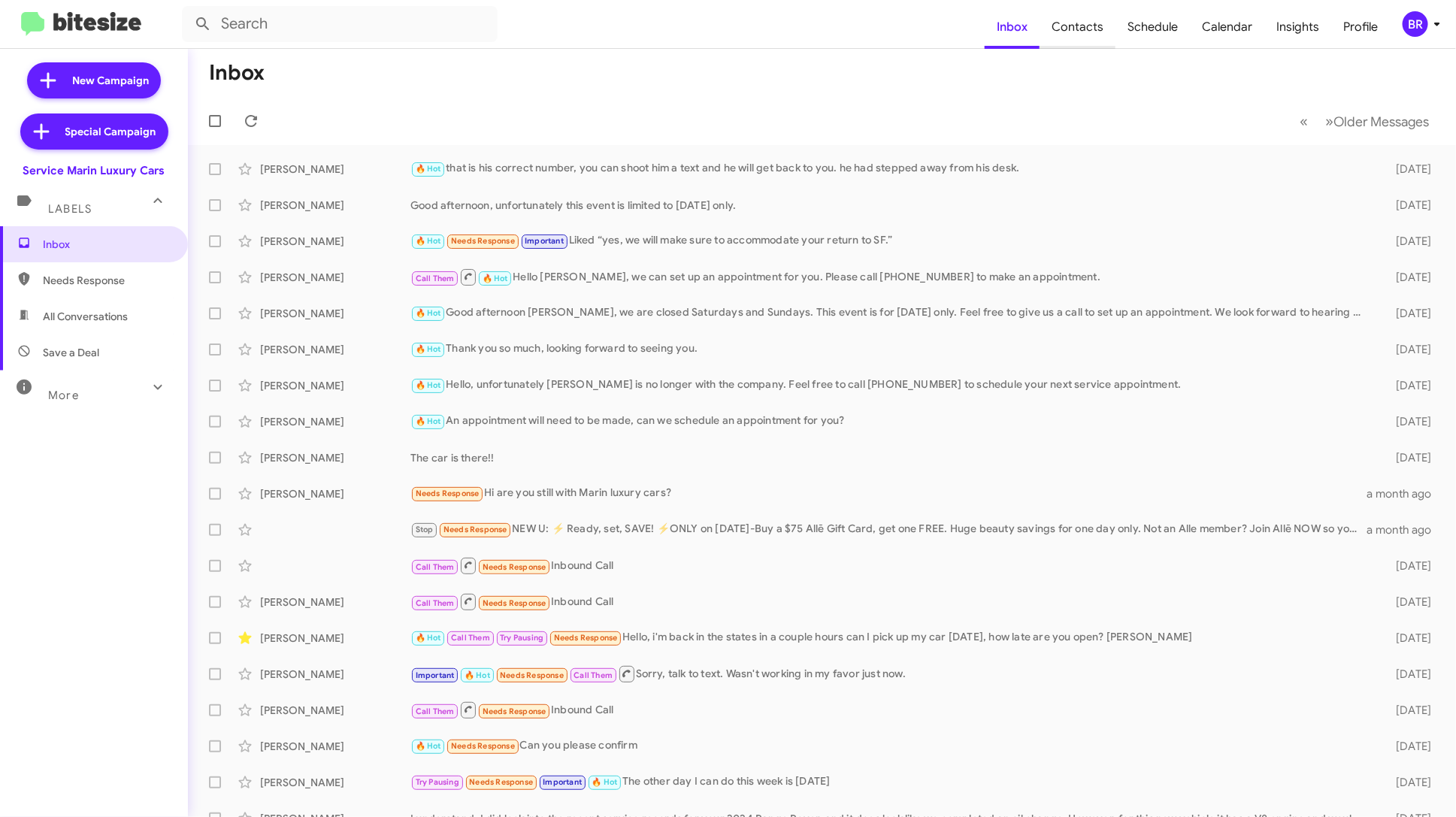
click at [1072, 29] on span "Contacts" at bounding box center [1077, 27] width 76 height 44
type input "in:groups"
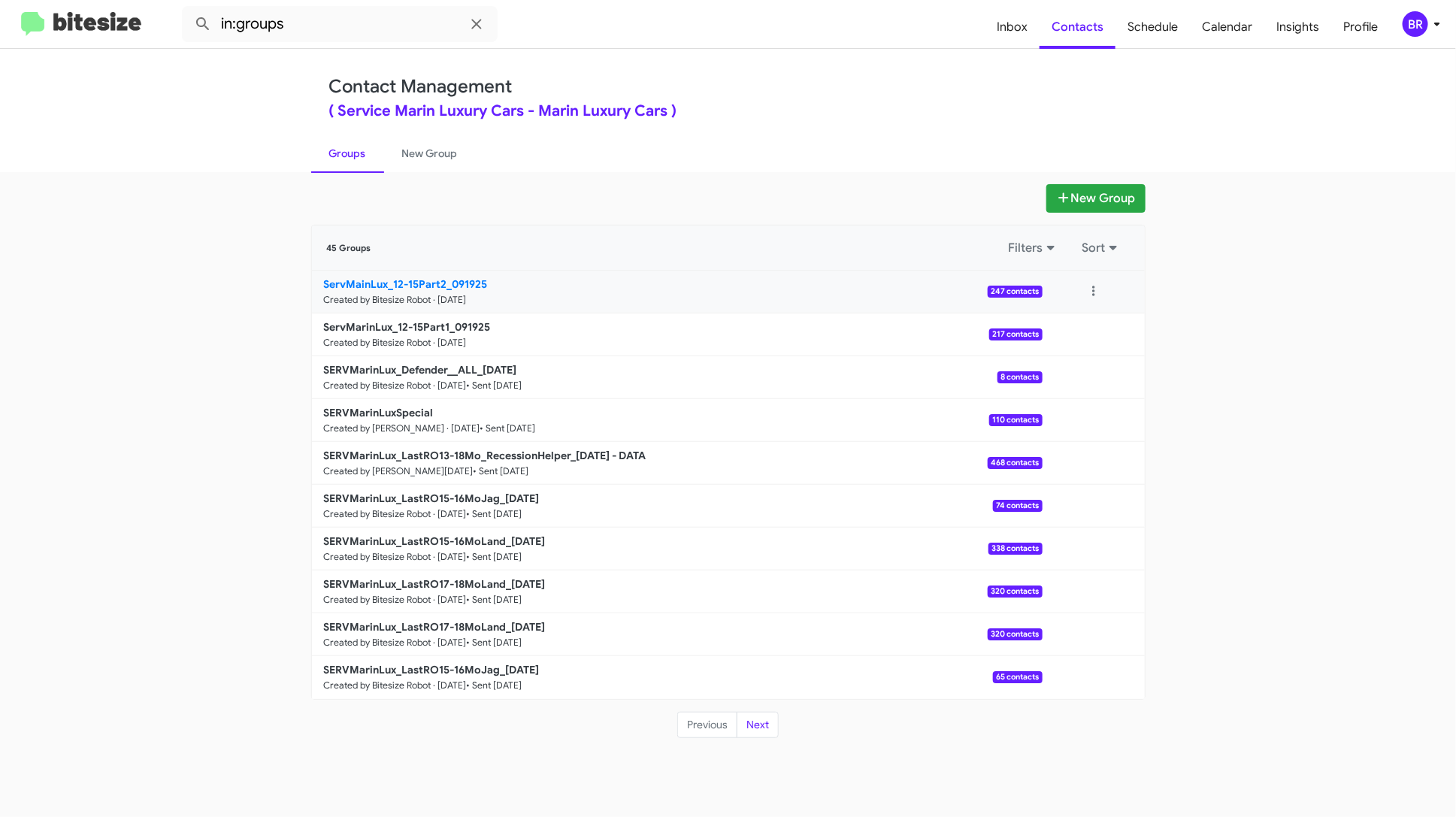
click at [725, 282] on p "ServMainLux_12-15Part2_091925" at bounding box center [677, 284] width 706 height 15
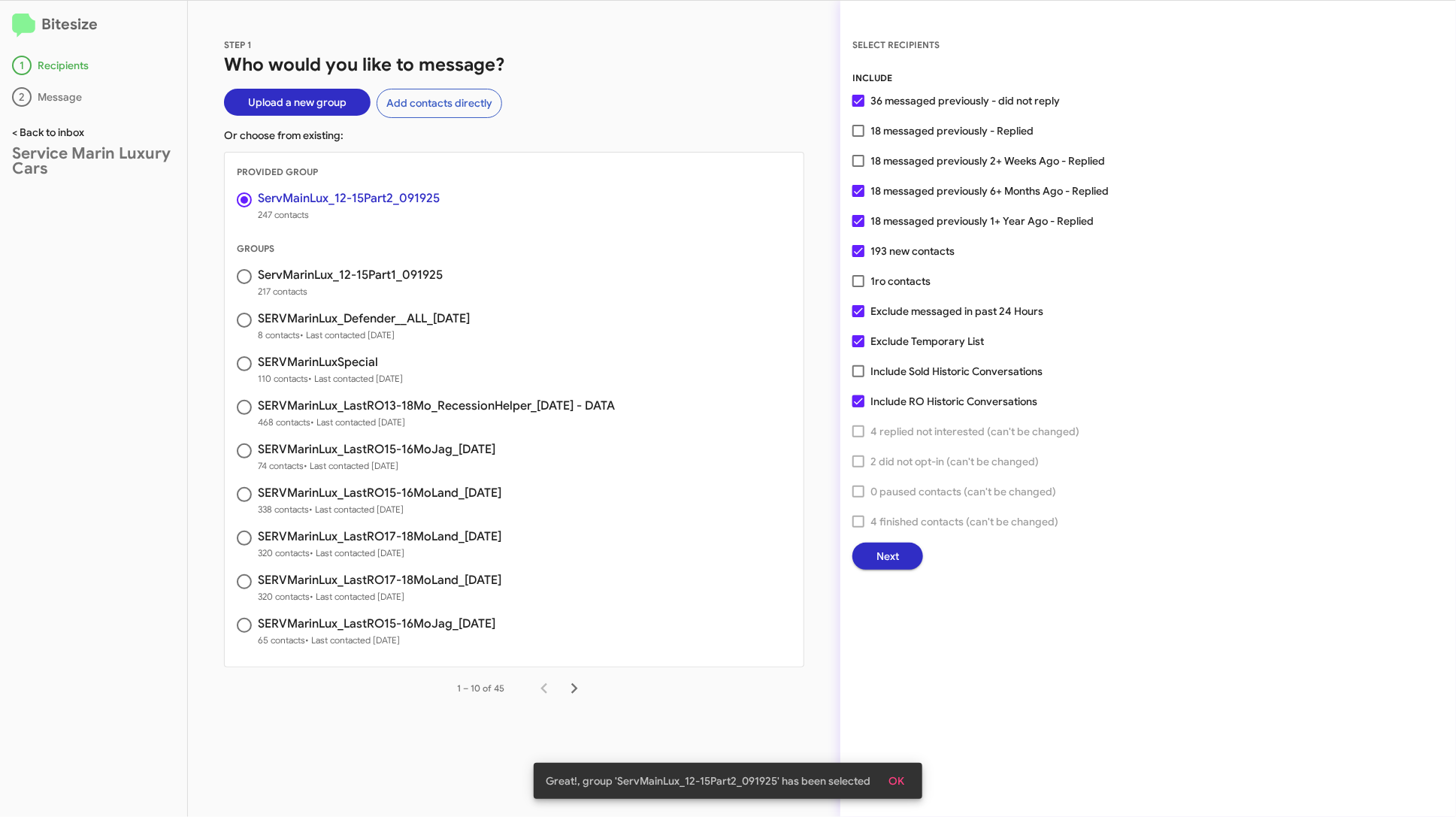
click at [74, 136] on link "< Back to inbox" at bounding box center [48, 132] width 72 height 13
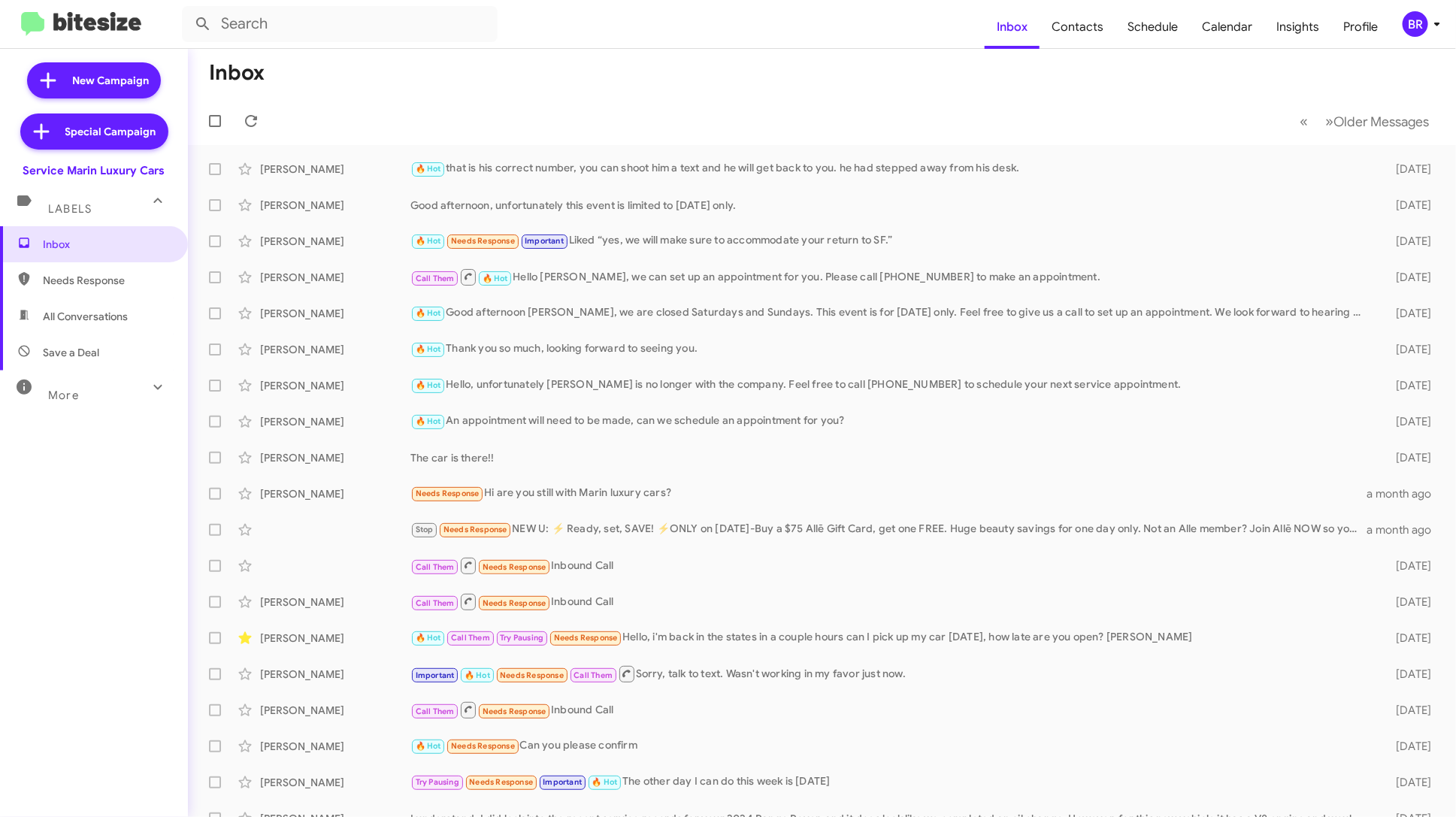
click at [1431, 20] on icon at bounding box center [1437, 24] width 18 height 18
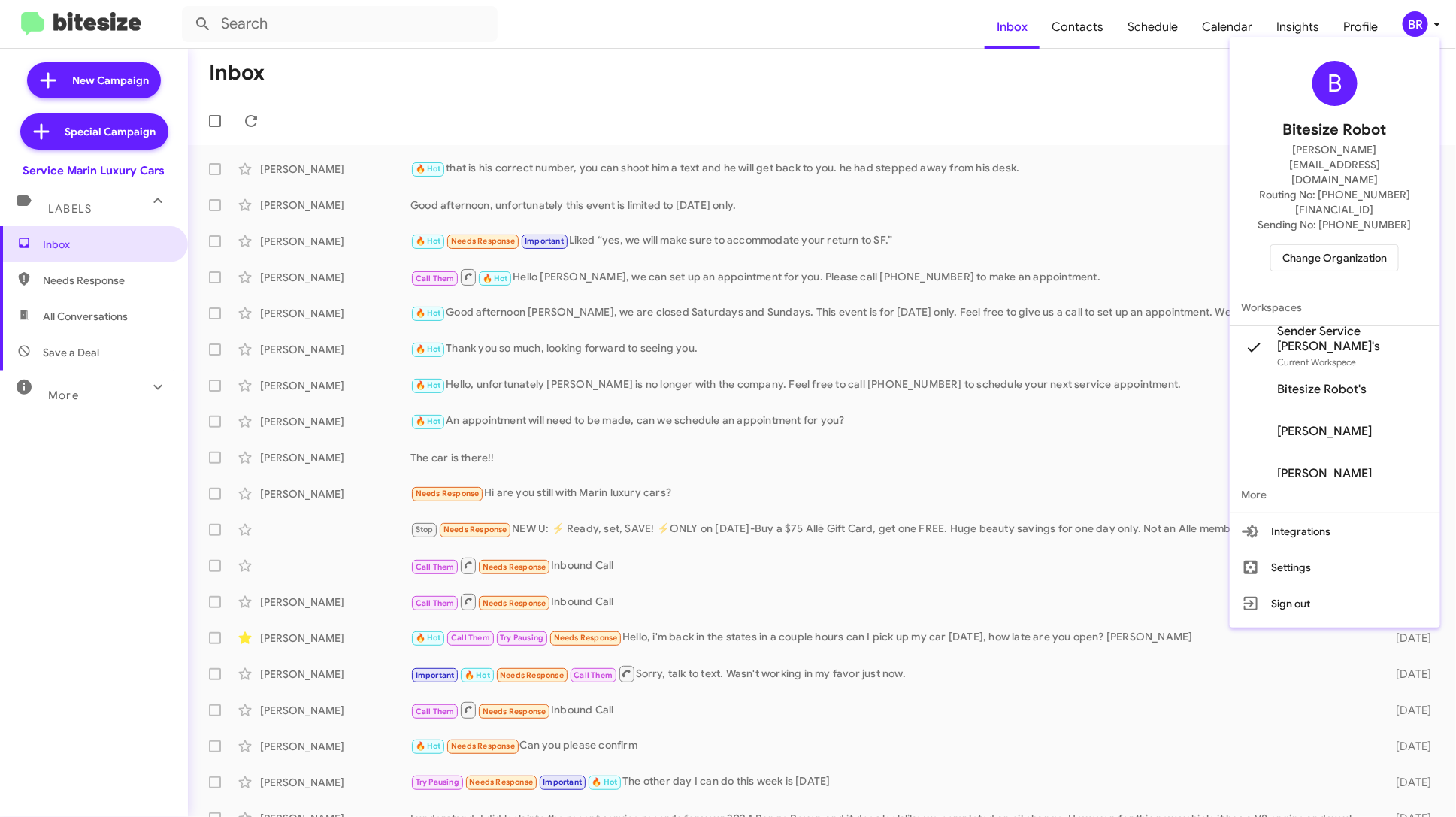
click at [1084, 27] on div at bounding box center [728, 408] width 1456 height 817
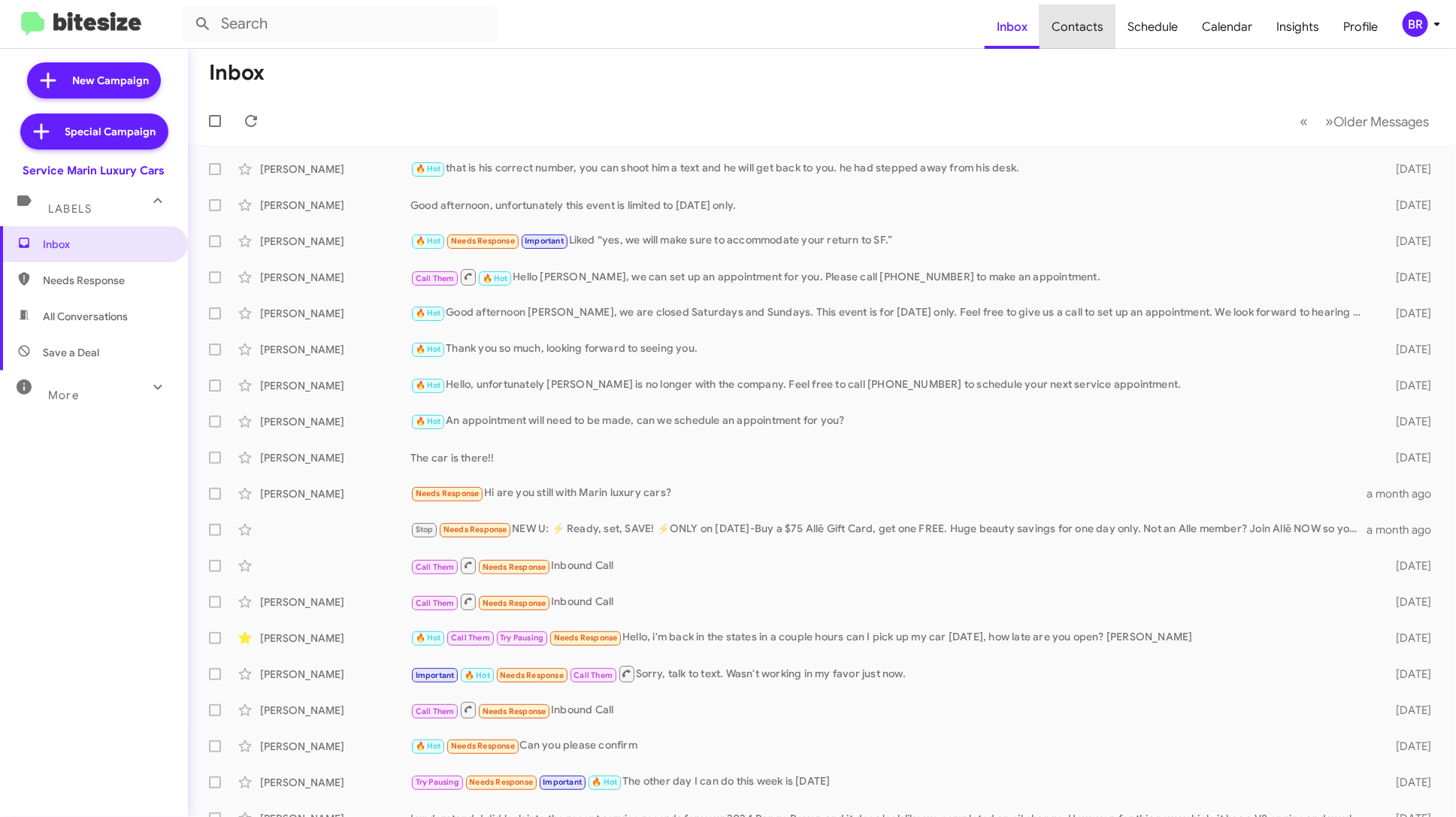
click at [1084, 27] on span "Contacts" at bounding box center [1077, 27] width 76 height 44
type input "in:groups"
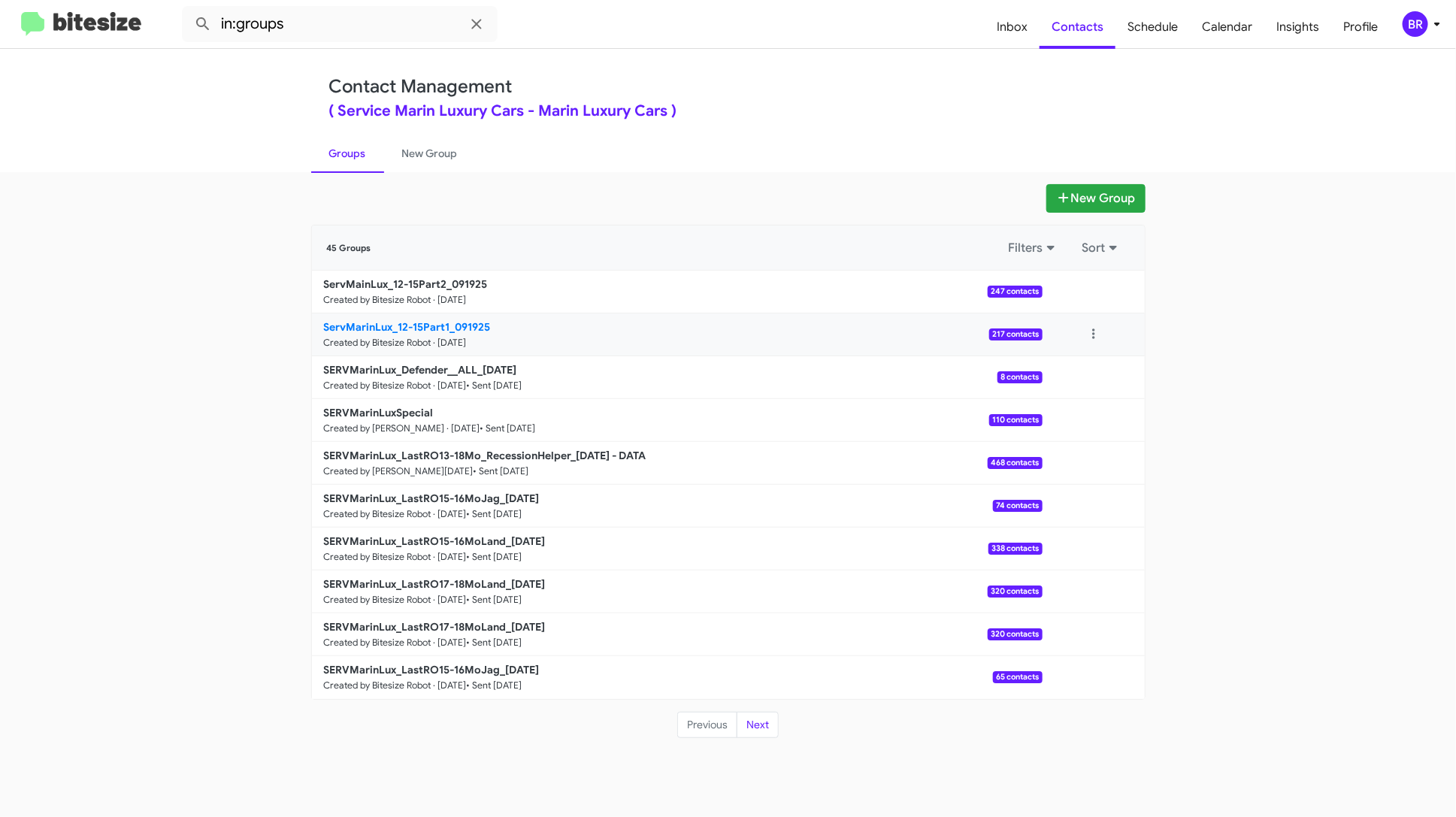
click at [775, 334] on link "ServMarinLux_12-15Part1_091925 Created by Bitesize Robot · Sep 19, 2025 217 con…" at bounding box center [677, 335] width 731 height 43
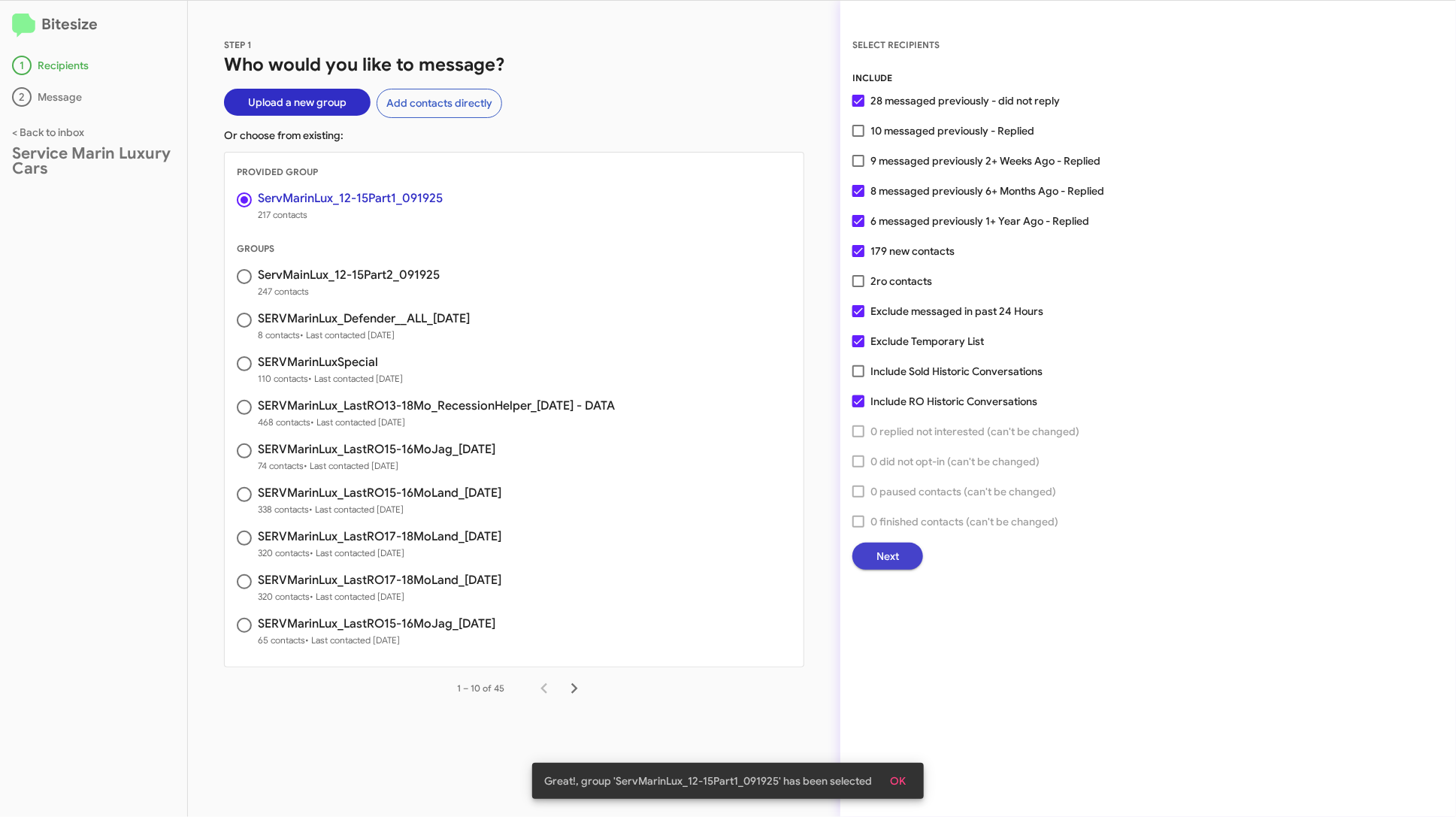
click at [902, 556] on button "Next" at bounding box center [888, 556] width 71 height 27
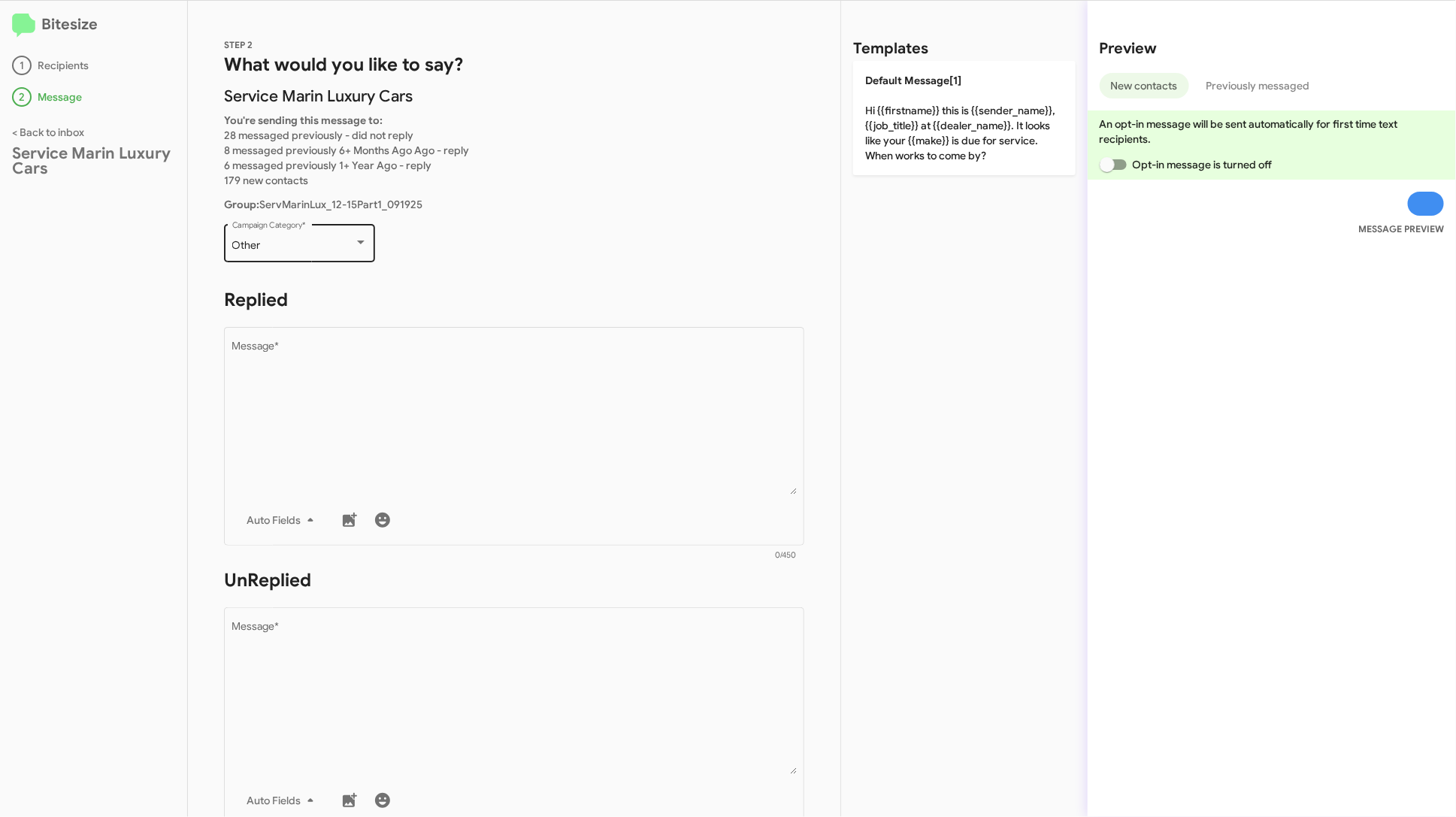
click at [356, 250] on div "Other" at bounding box center [300, 245] width 136 height 12
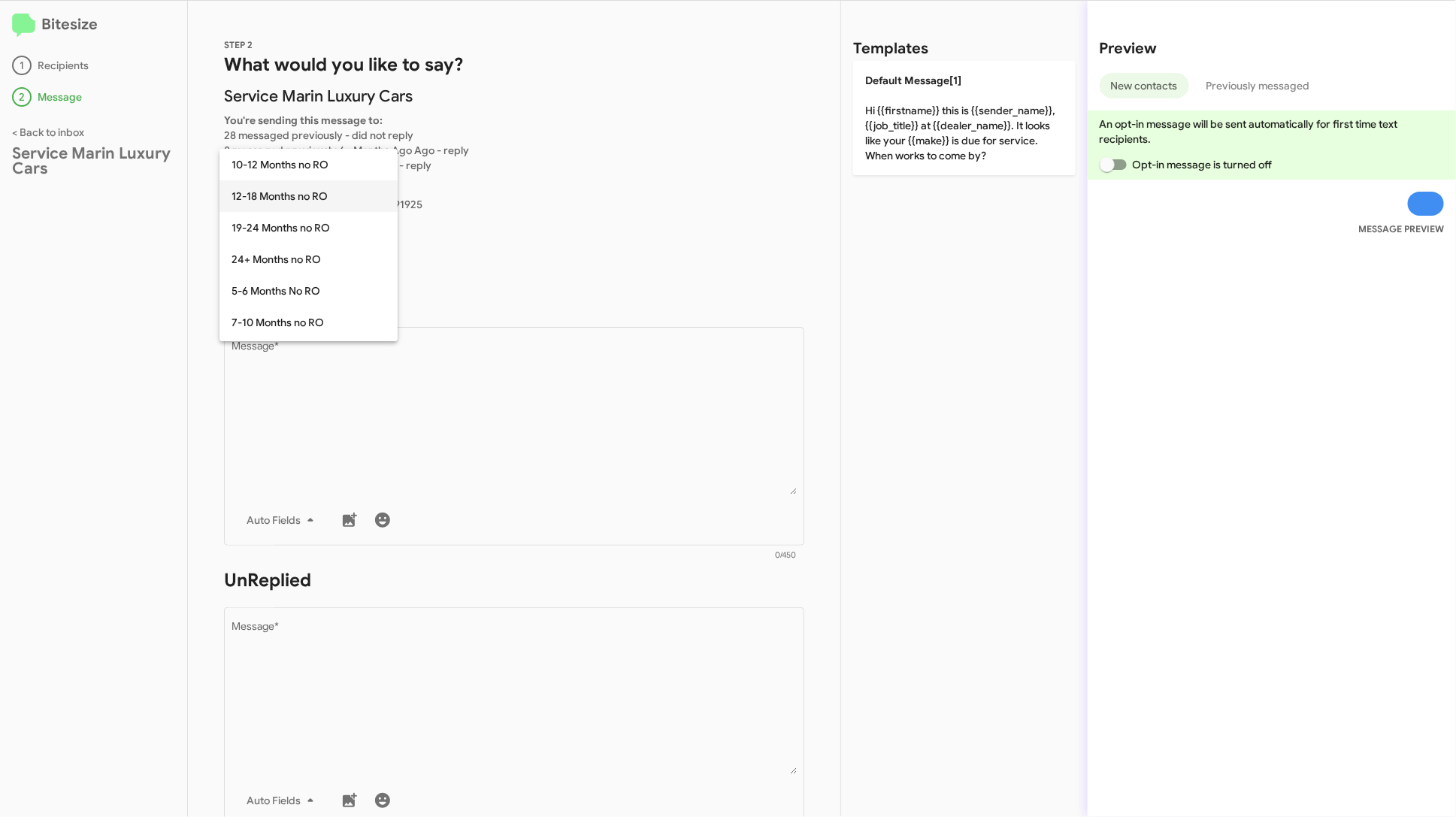
click at [312, 194] on span "12-18 Months no RO" at bounding box center [308, 196] width 154 height 31
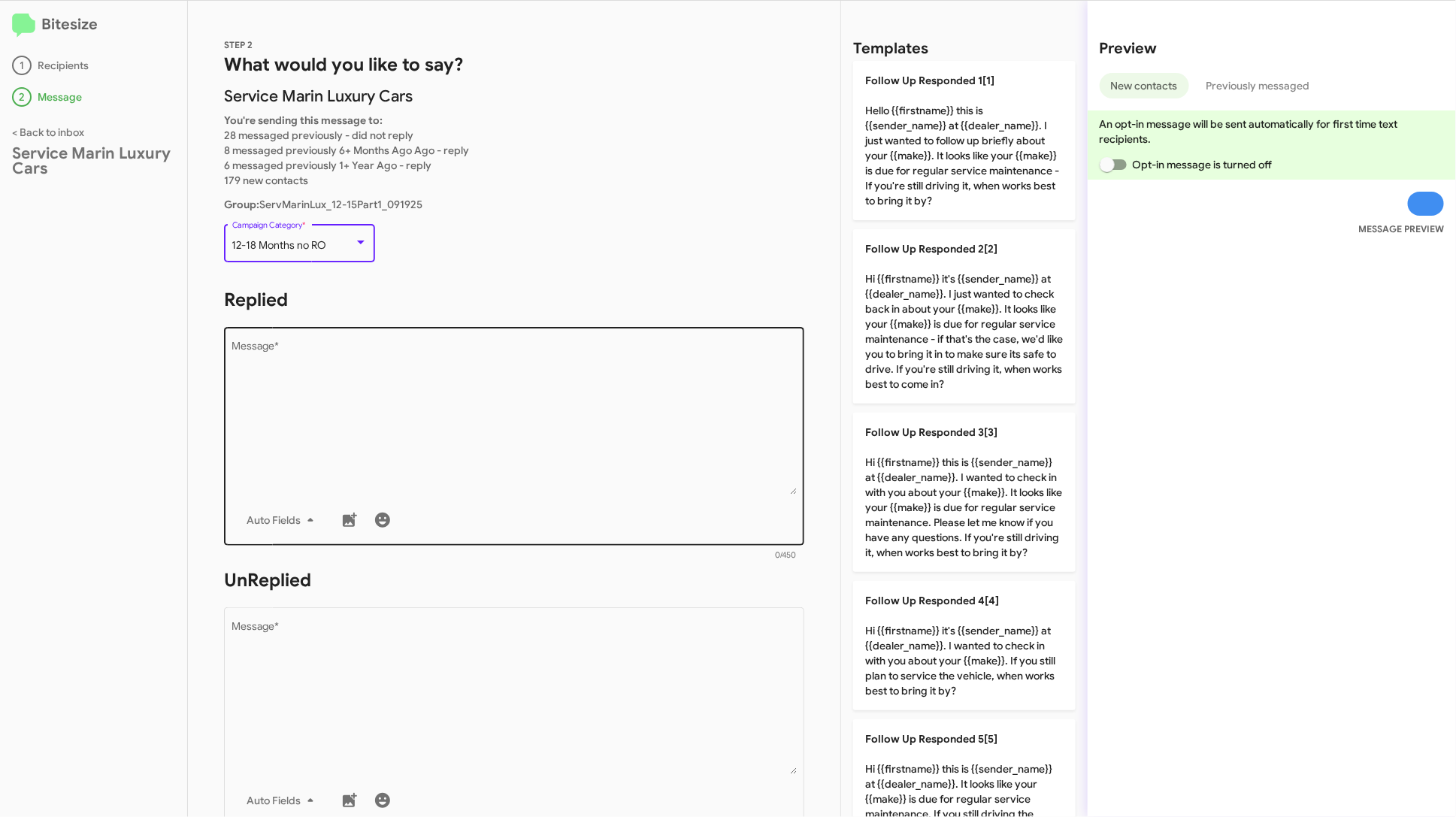
click at [372, 393] on textarea "Message *" at bounding box center [514, 418] width 565 height 154
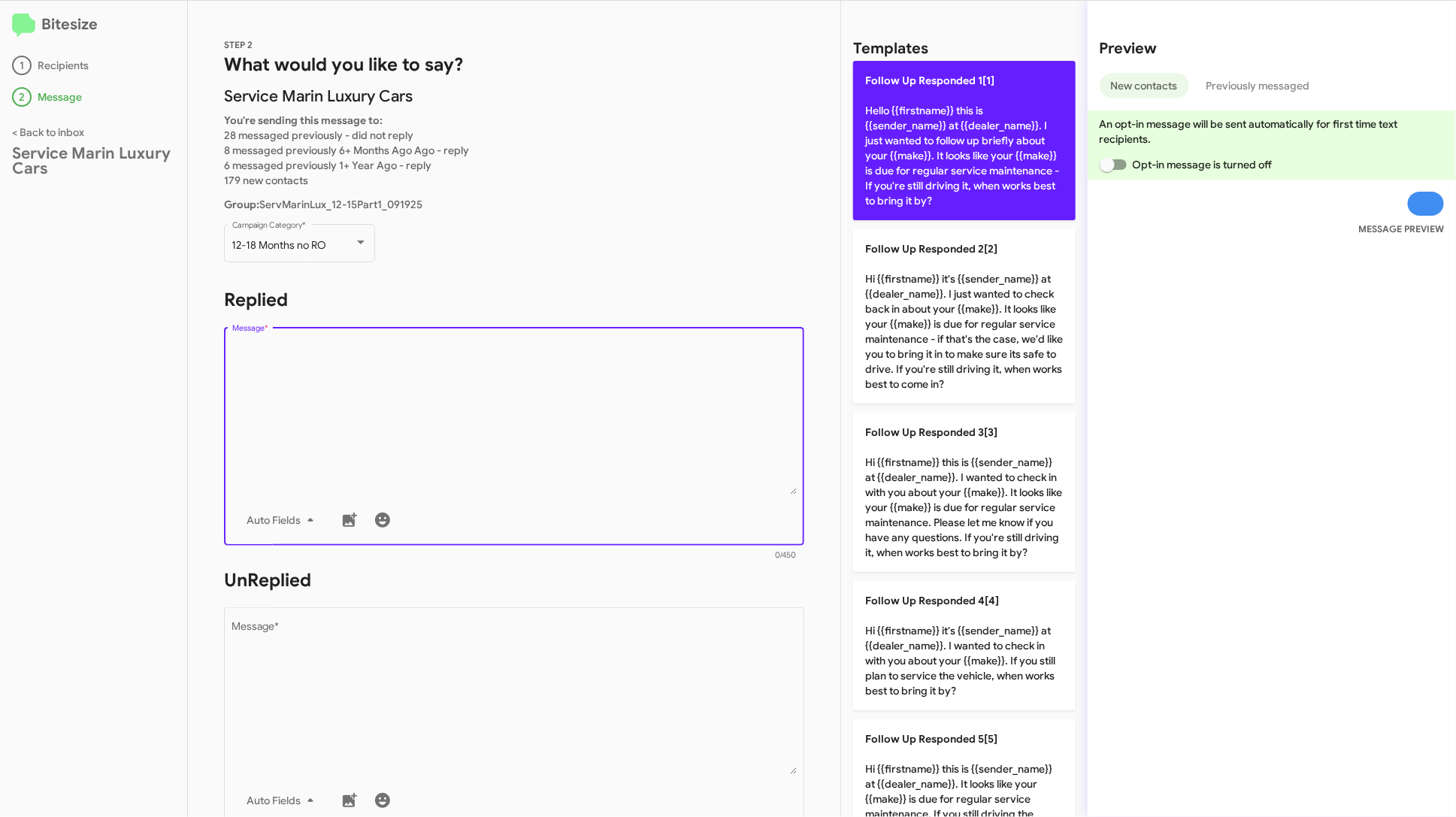
click at [892, 172] on p "Follow Up Responded 1[1] Hello {{firstname}} this is {{sender_name}} at {{deale…" at bounding box center [964, 140] width 223 height 159
type textarea "Hello {{firstname}} this is {{sender_name}} at {{dealer_name}}. I just wanted t…"
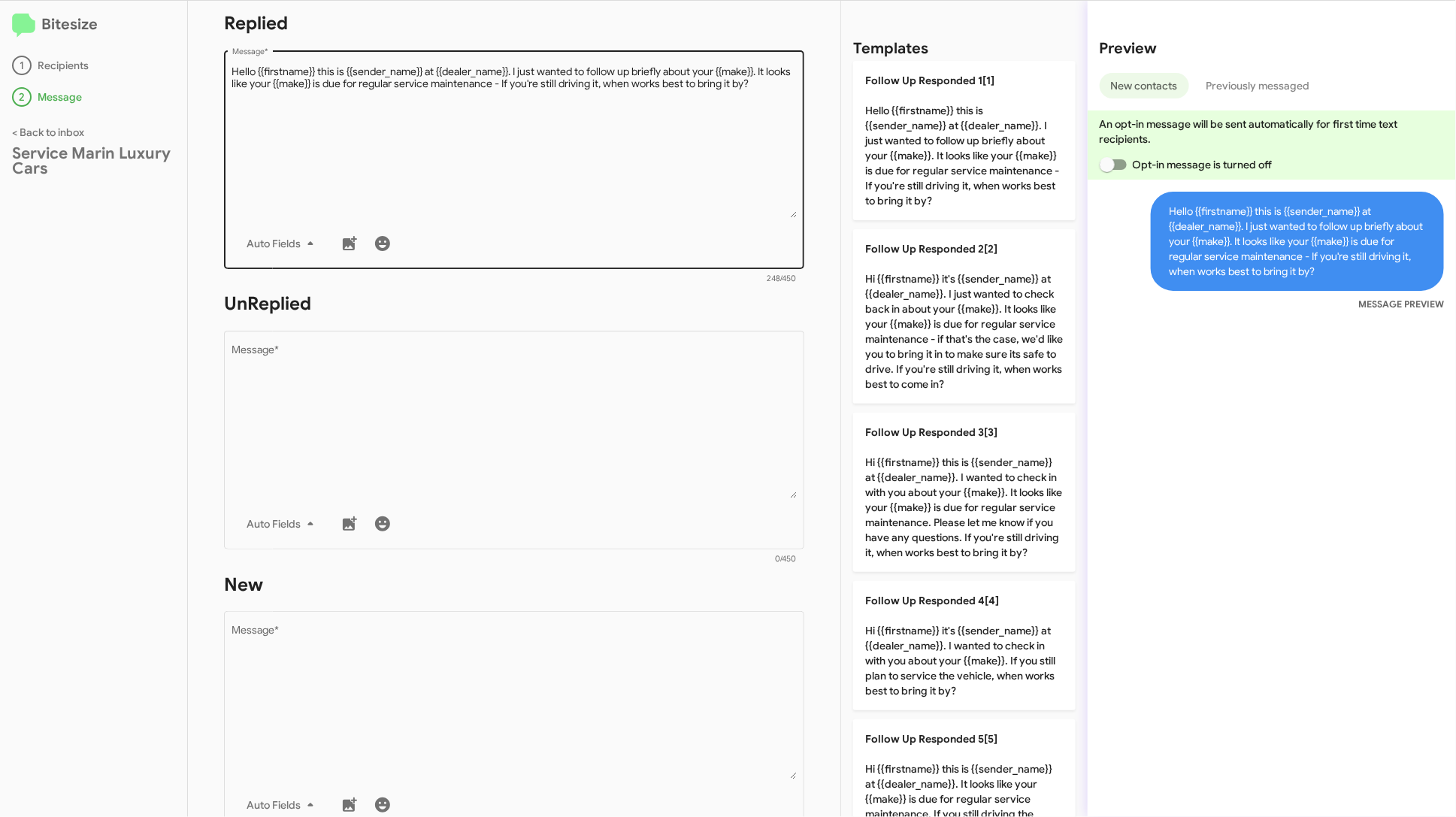
scroll to position [318, 0]
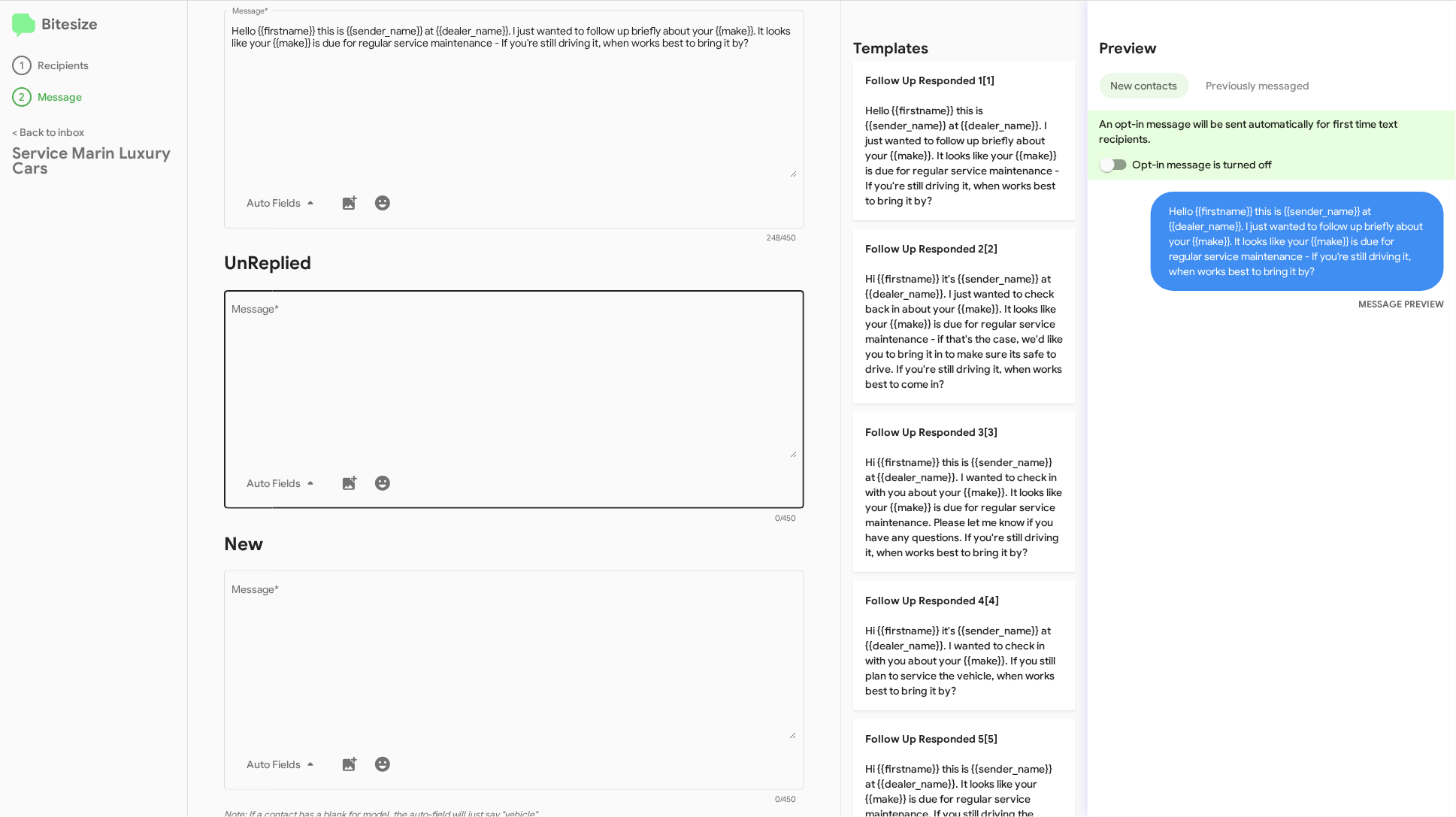
click at [620, 365] on textarea "Message *" at bounding box center [514, 381] width 565 height 154
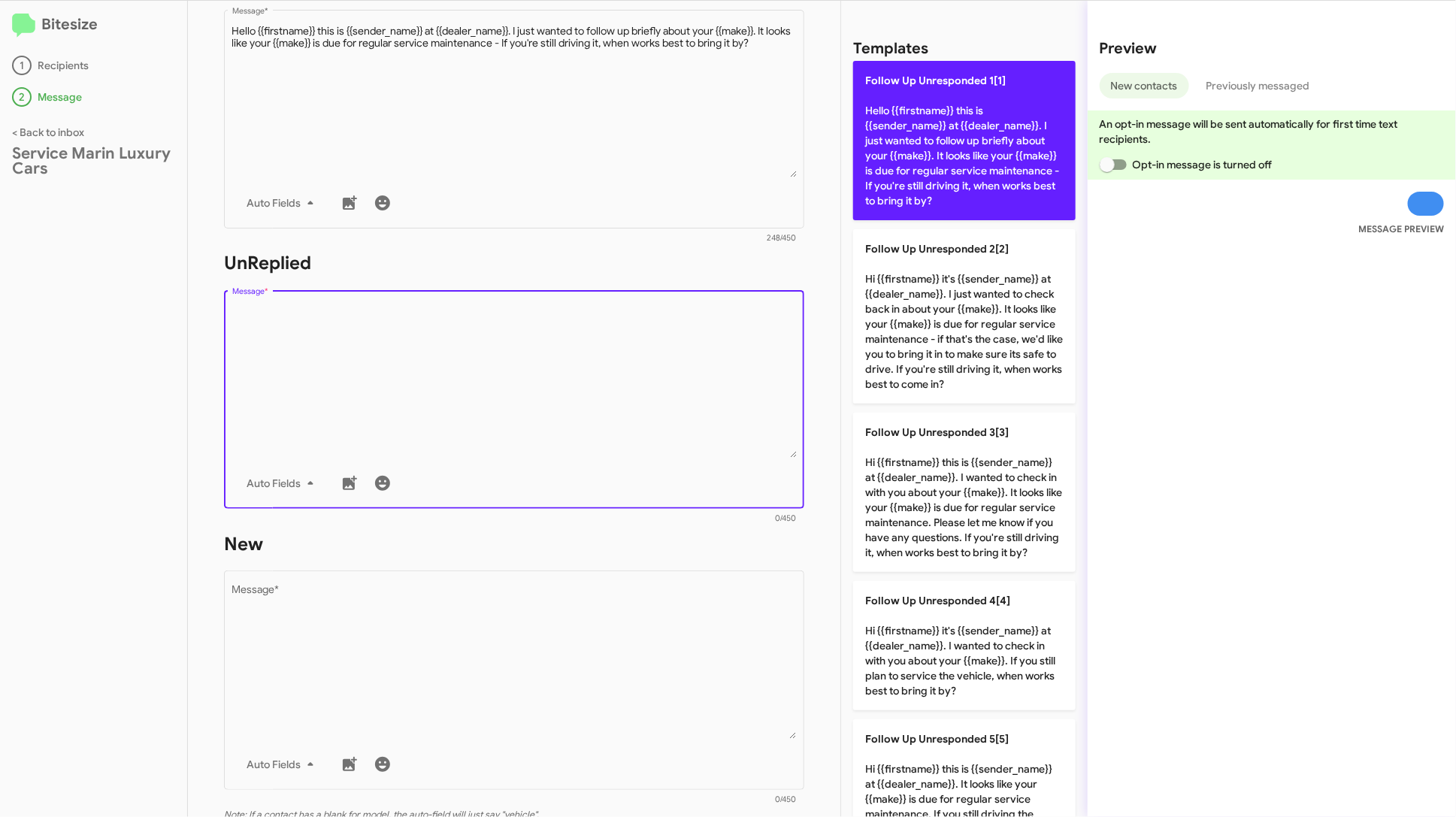
click at [887, 167] on p "Follow Up Unresponded 1[1] Hello {{firstname}} this is {{sender_name}} at {{dea…" at bounding box center [964, 140] width 223 height 159
type textarea "Hello {{firstname}} this is {{sender_name}} at {{dealer_name}}. I just wanted t…"
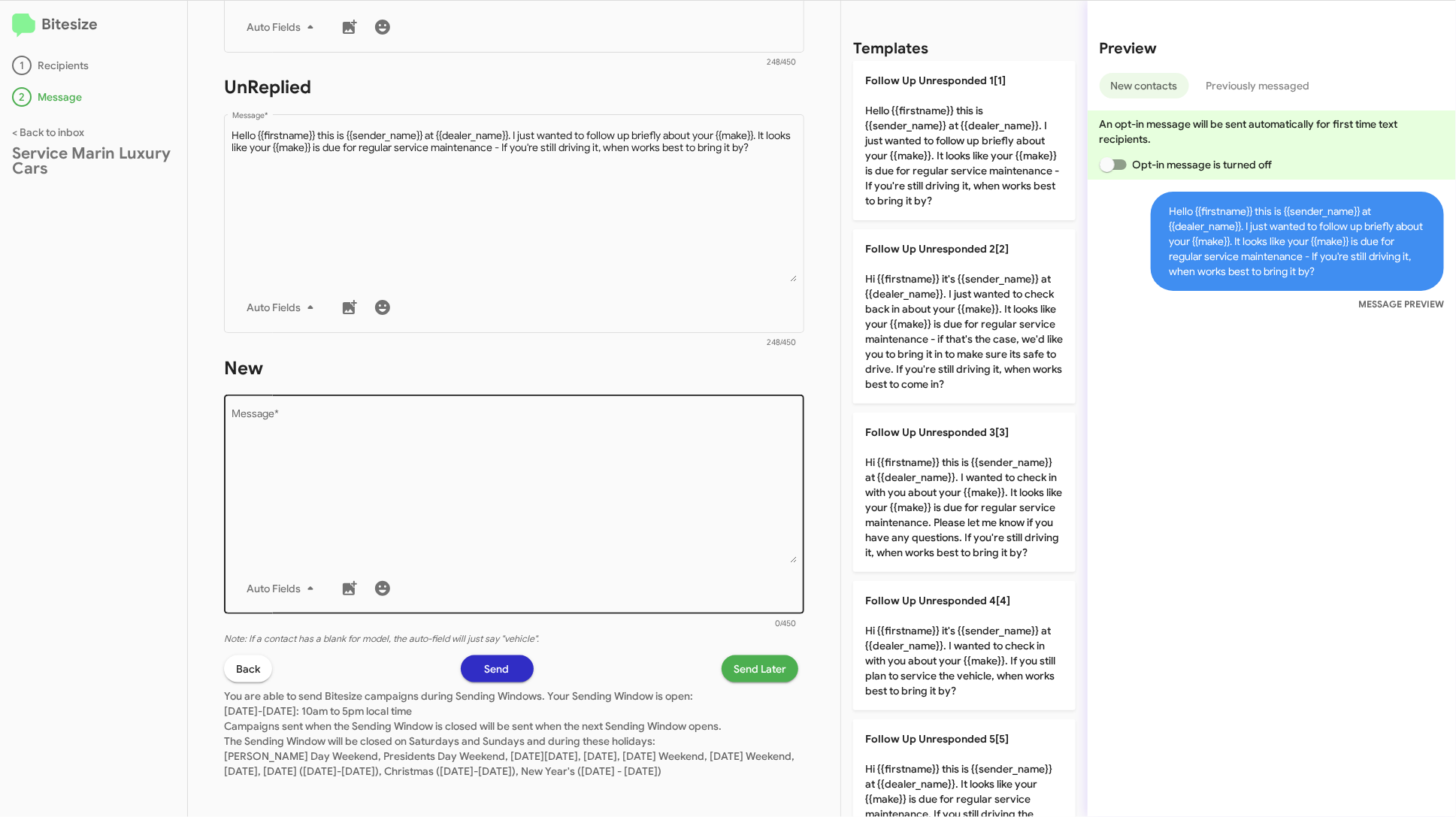
scroll to position [496, 0]
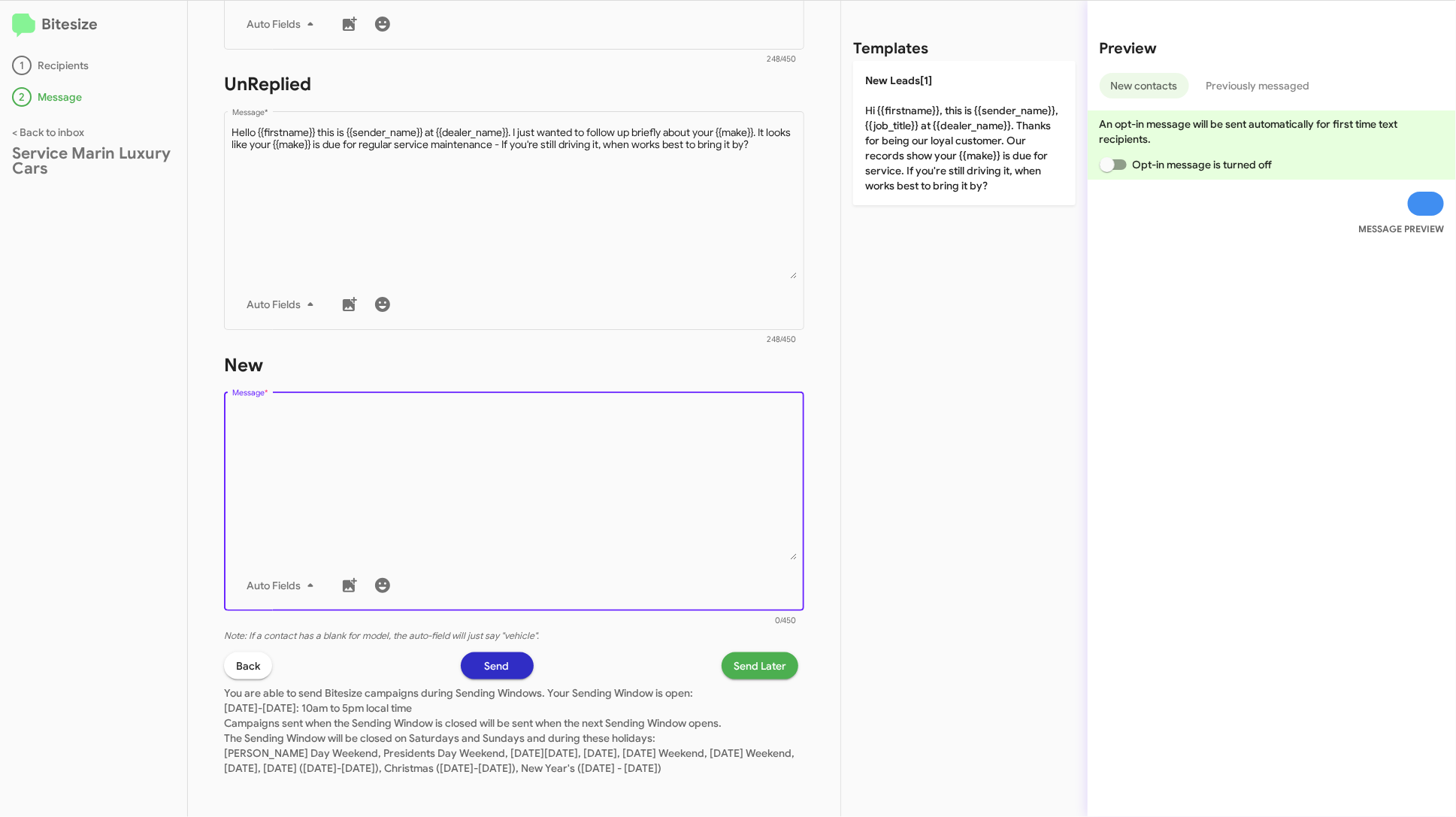
click at [663, 503] on textarea "Message *" at bounding box center [514, 484] width 565 height 154
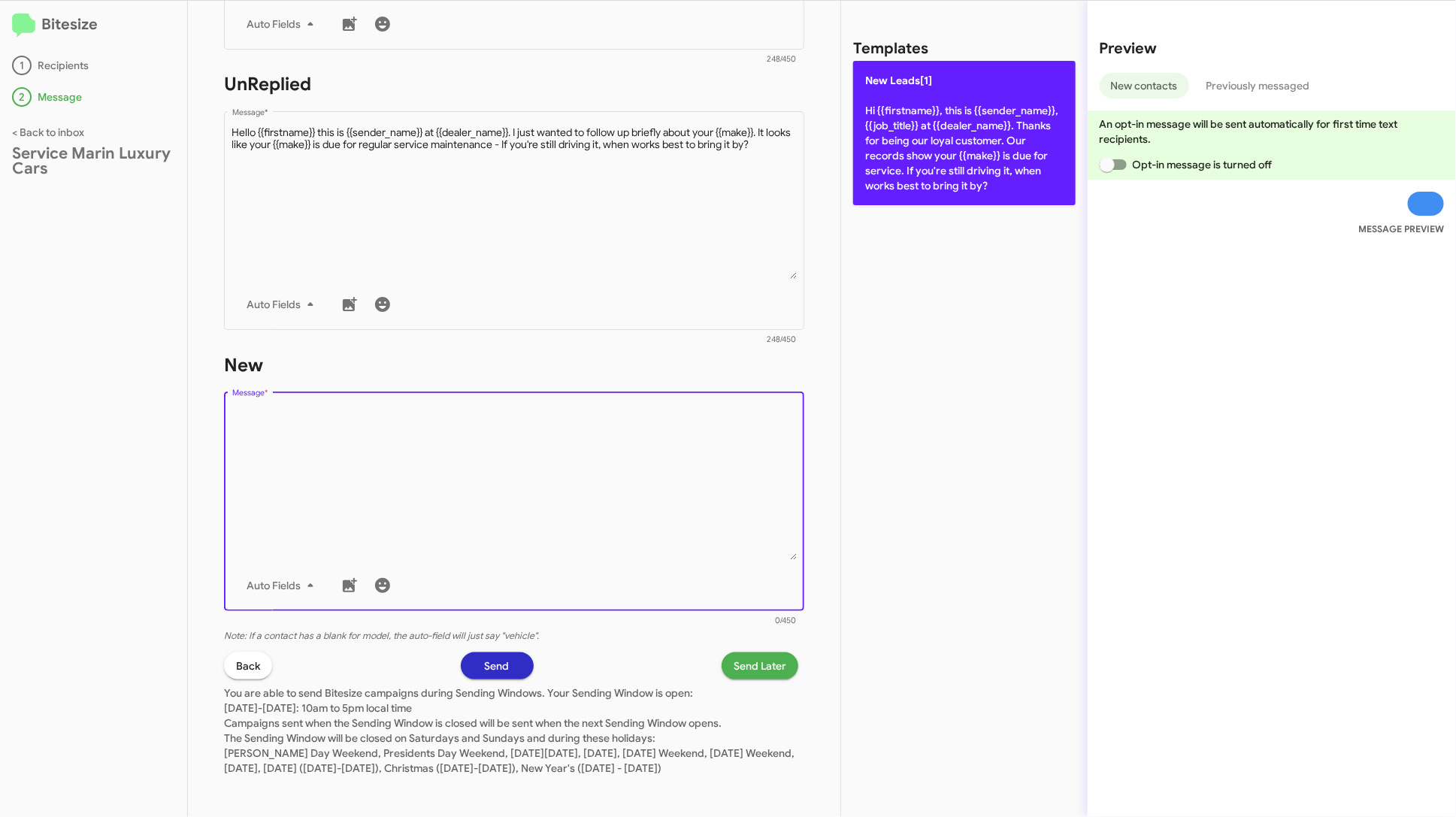
click at [958, 137] on p "New Leads[1] Hi {{firstname}}, this is {{sender_name}}, {{job_title}} at {{deal…" at bounding box center [964, 133] width 223 height 144
type textarea "Hi {{firstname}}, this is {{sender_name}}, {{job_title}} at {{dealer_name}}. Th…"
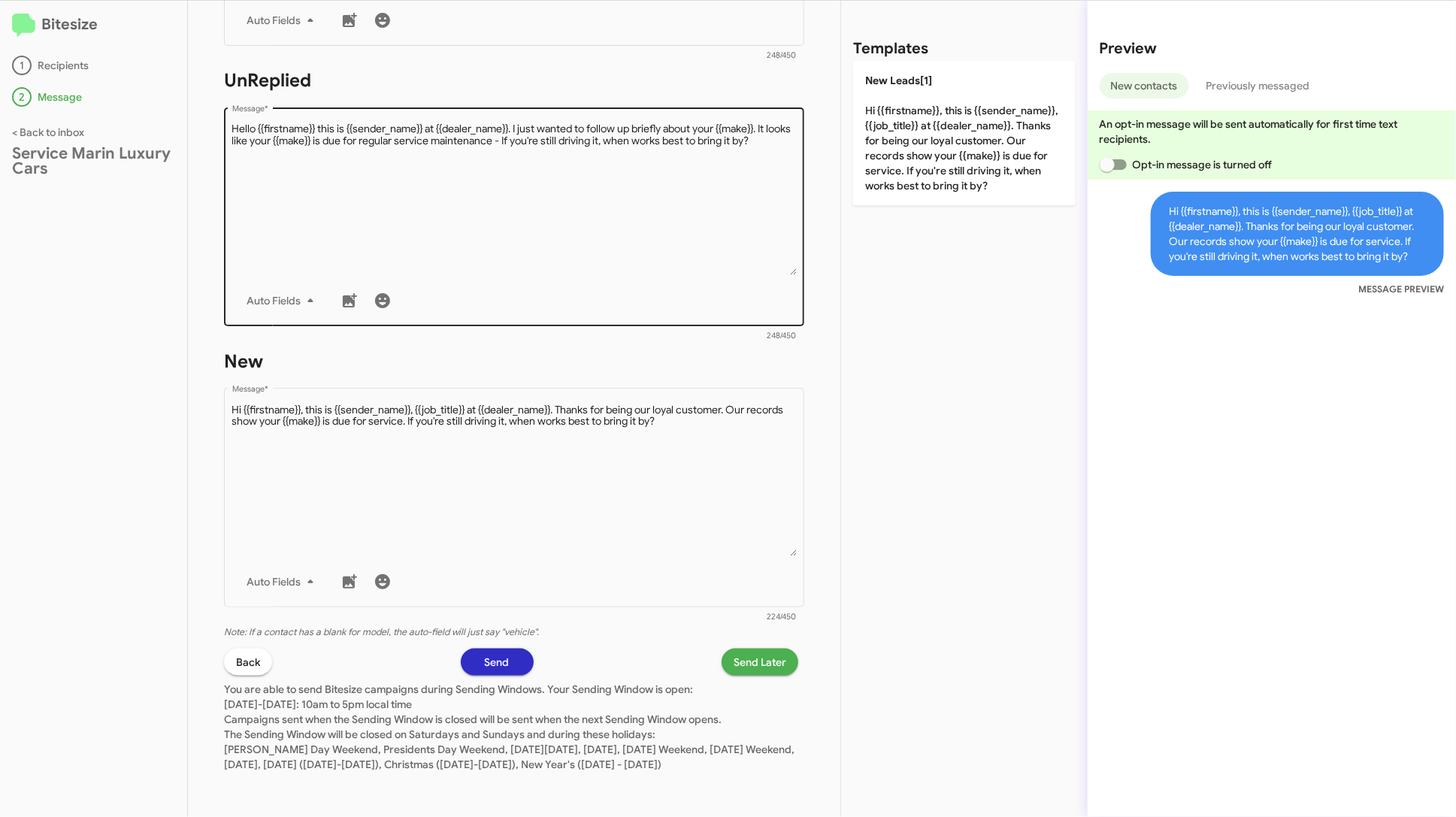
scroll to position [515, 0]
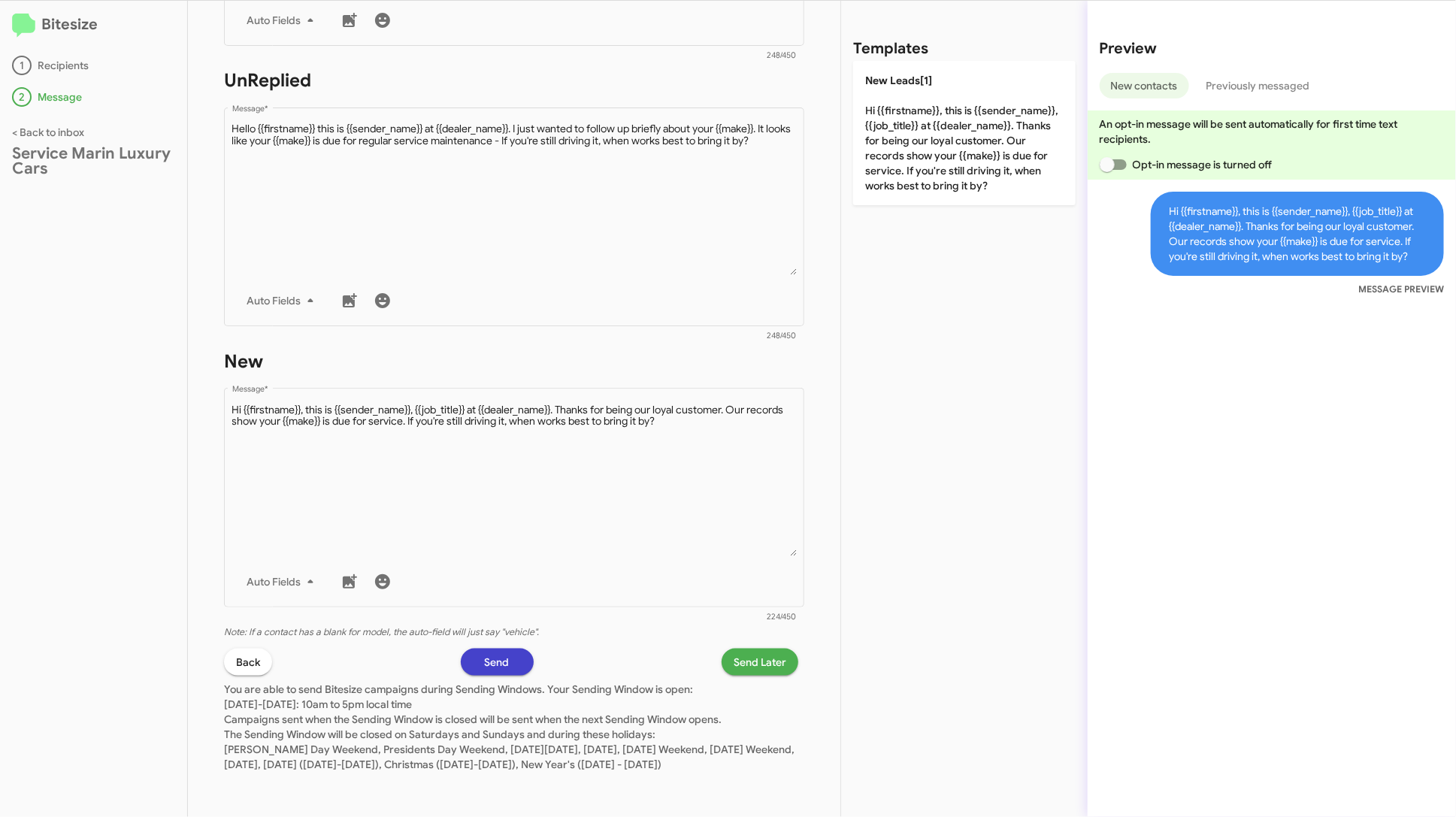
click at [499, 648] on span "Send" at bounding box center [497, 662] width 25 height 27
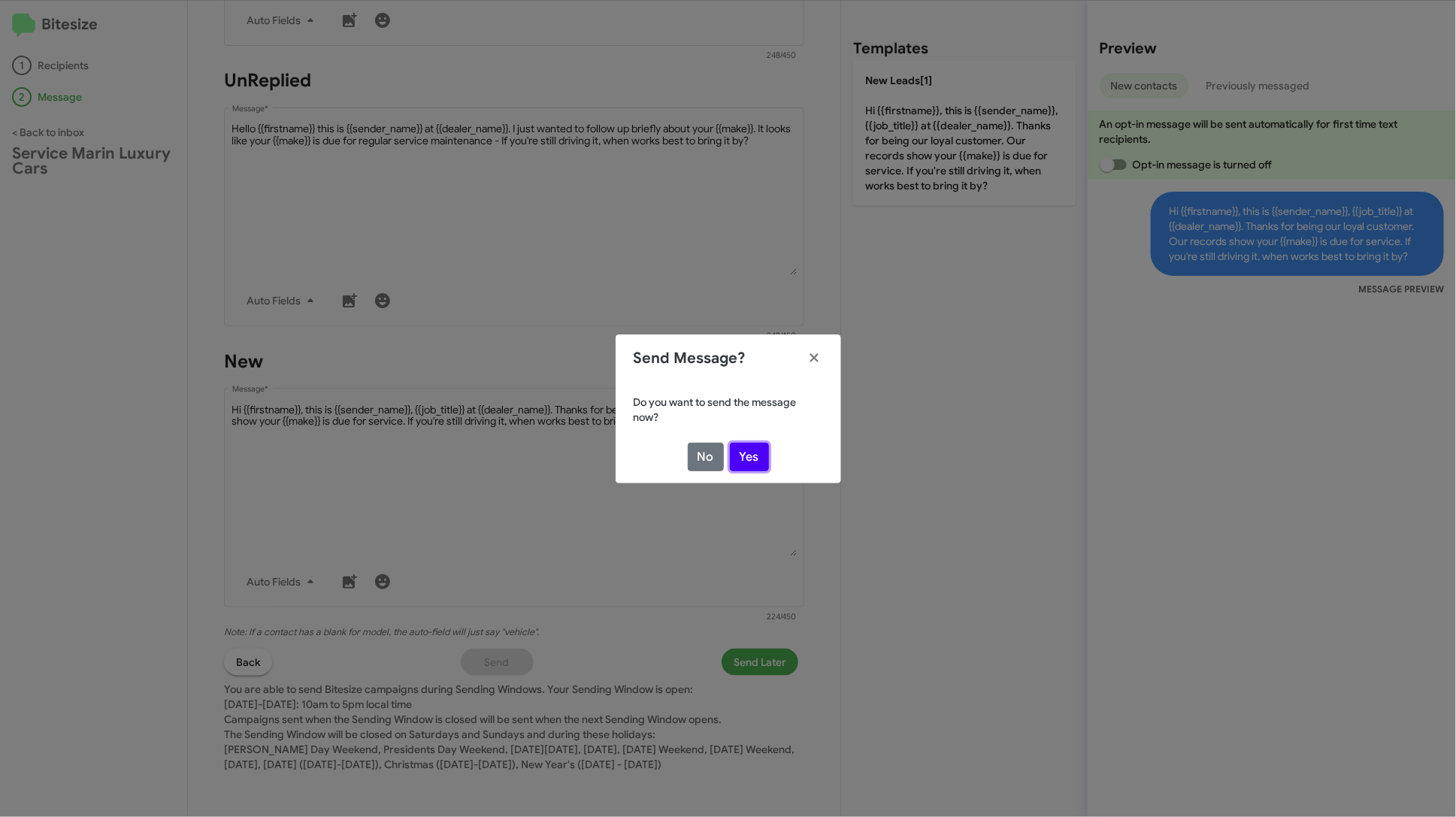
click at [743, 455] on button "Yes" at bounding box center [750, 457] width 39 height 28
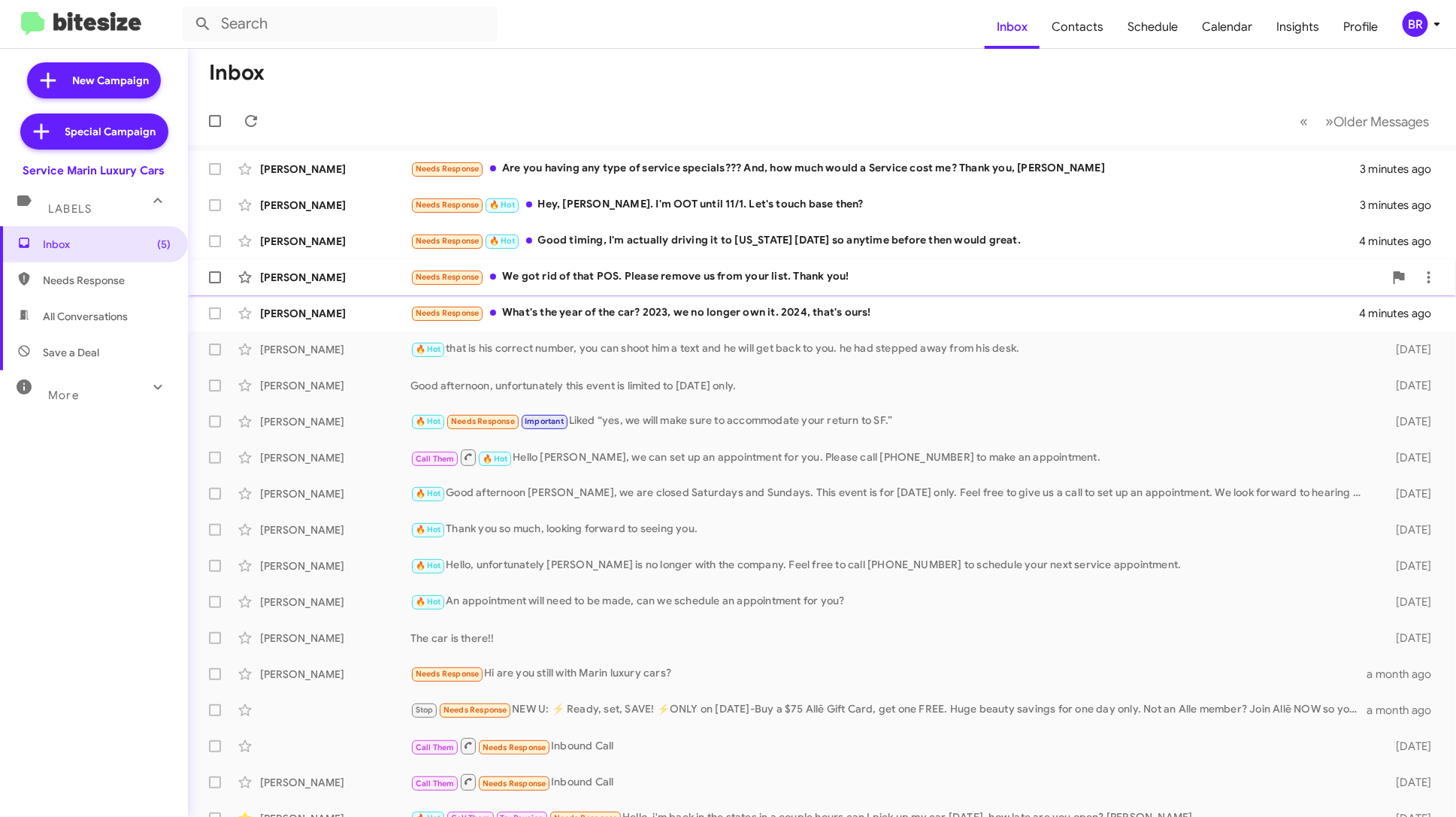
click at [1217, 268] on div "Needs Response We got rid of that POS. Please remove us from your list. Thank y…" at bounding box center [897, 277] width 974 height 17
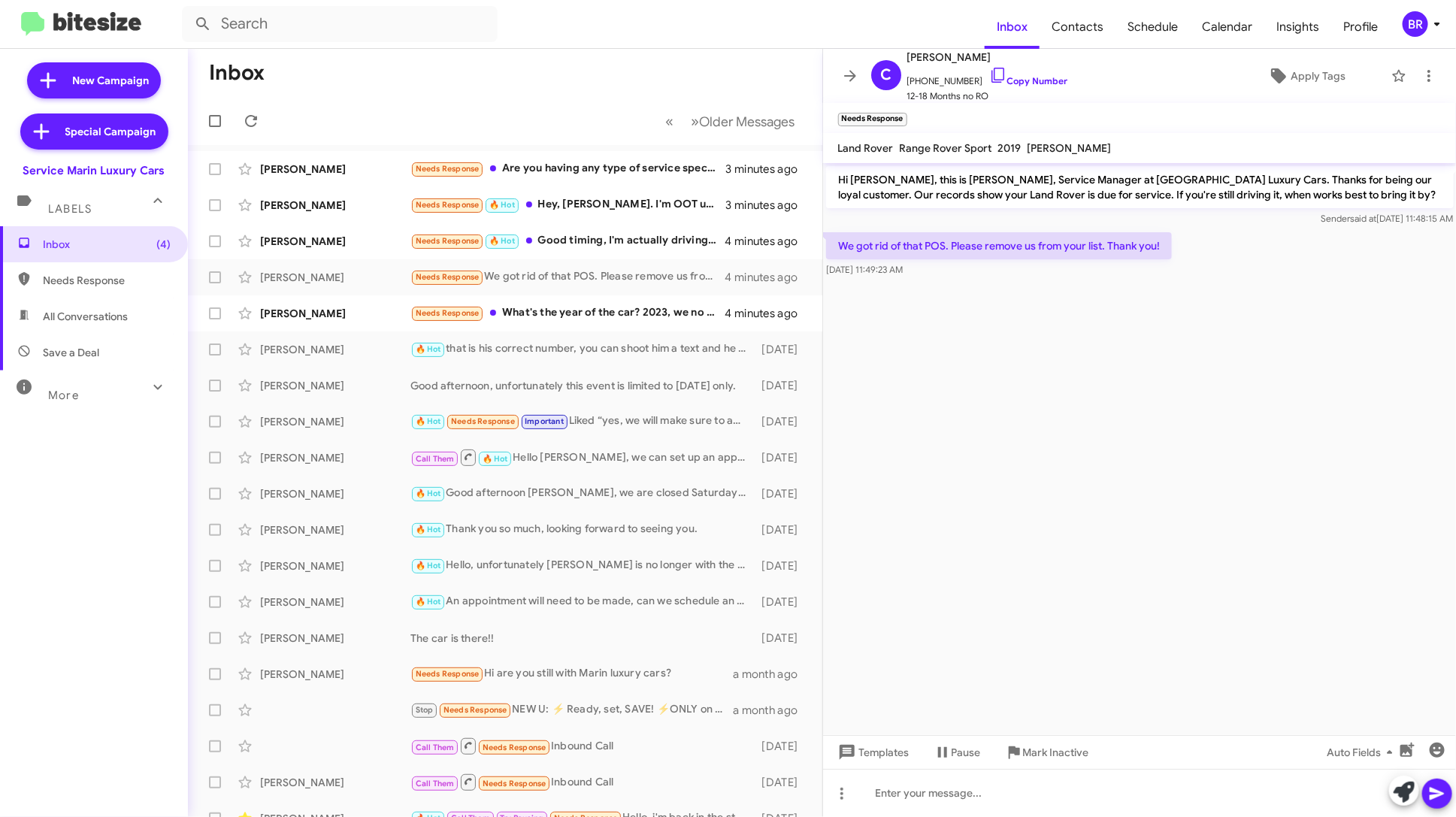
drag, startPoint x: 1164, startPoint y: 242, endPoint x: 839, endPoint y: 243, distance: 325.0
click at [838, 244] on p "We got rid of that POS. Please remove us from your list. Thank you!" at bounding box center [999, 245] width 346 height 27
copy p "We got rid of that POS. Please remove us from your list. Thank you!"
click at [1427, 71] on icon at bounding box center [1429, 75] width 18 height 18
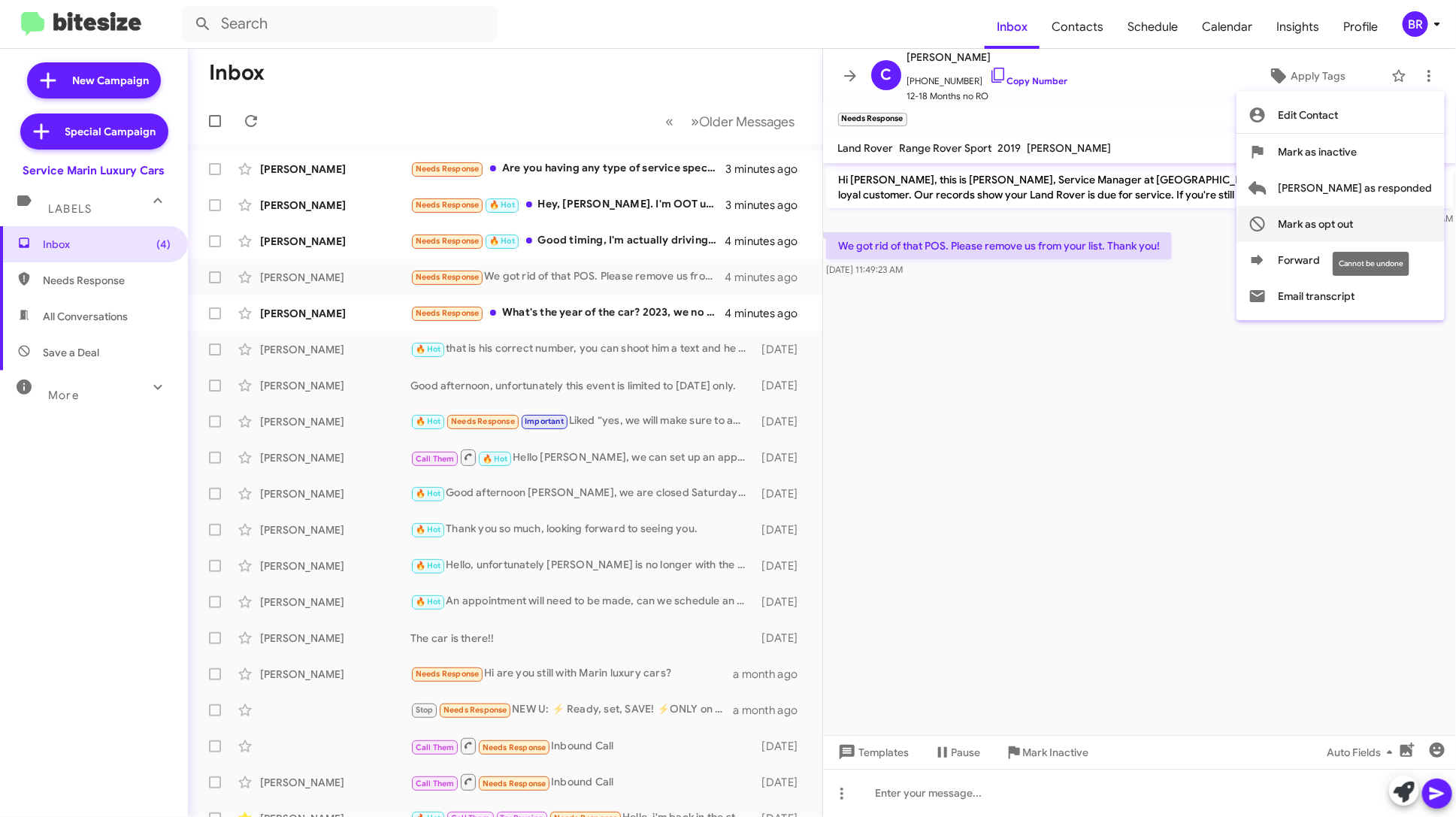
click at [1354, 219] on span "Mark as opt out" at bounding box center [1316, 224] width 75 height 36
